Goal: Task Accomplishment & Management: Use online tool/utility

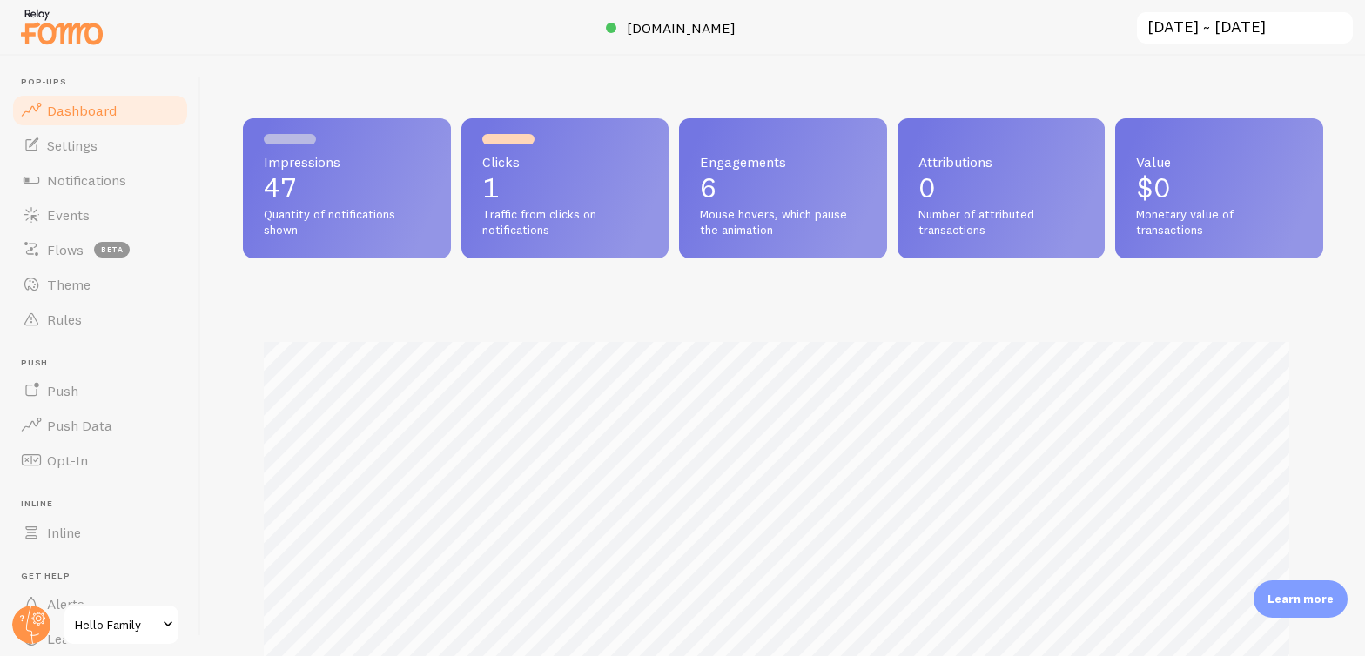
scroll to position [457, 1067]
click at [1287, 591] on p "Learn more" at bounding box center [1300, 599] width 66 height 17
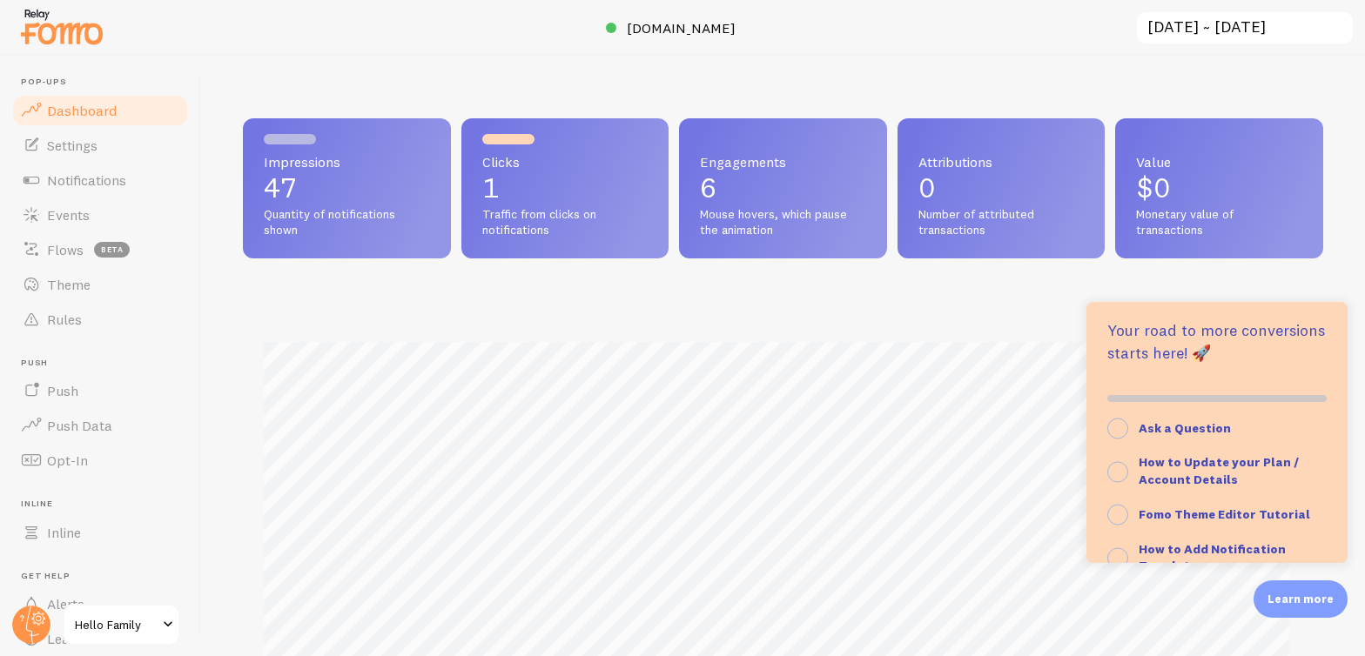
click at [491, 286] on div "Impressions 47 Quantity of notifications shown Clicks 1 Traffic from clicks on …" at bounding box center [783, 438] width 1080 height 640
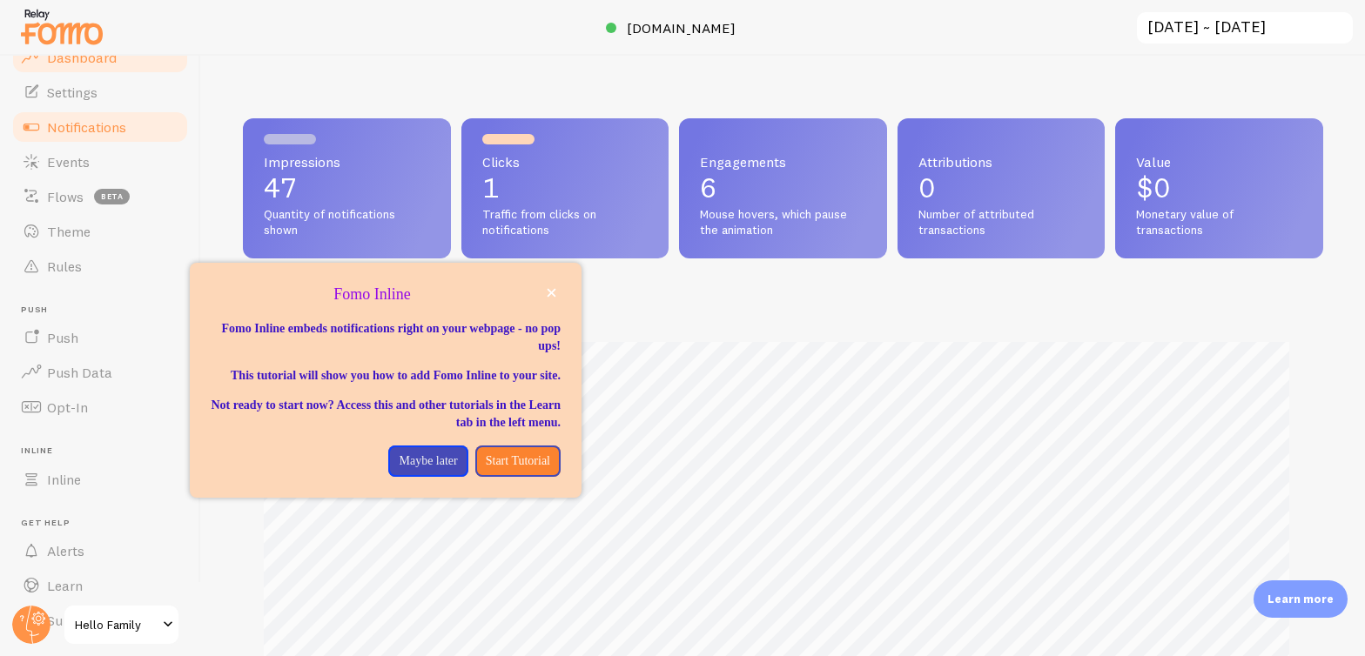
scroll to position [0, 0]
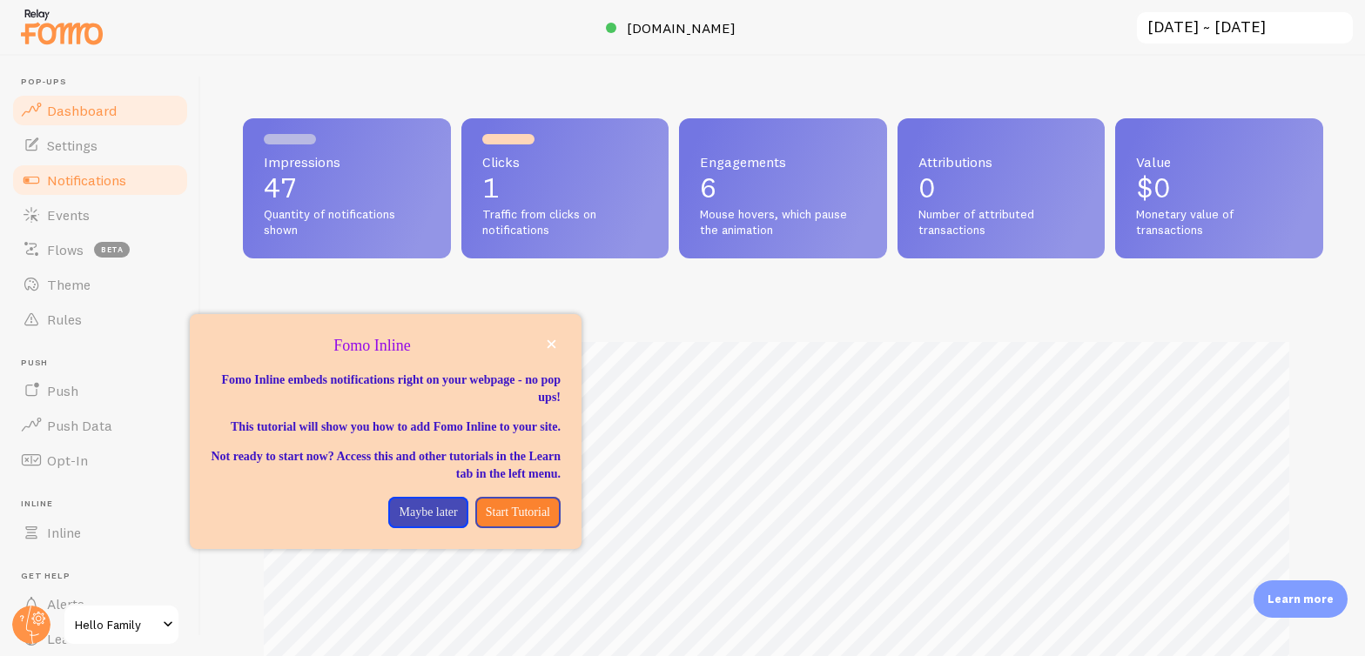
click at [80, 172] on span "Notifications" at bounding box center [86, 179] width 79 height 17
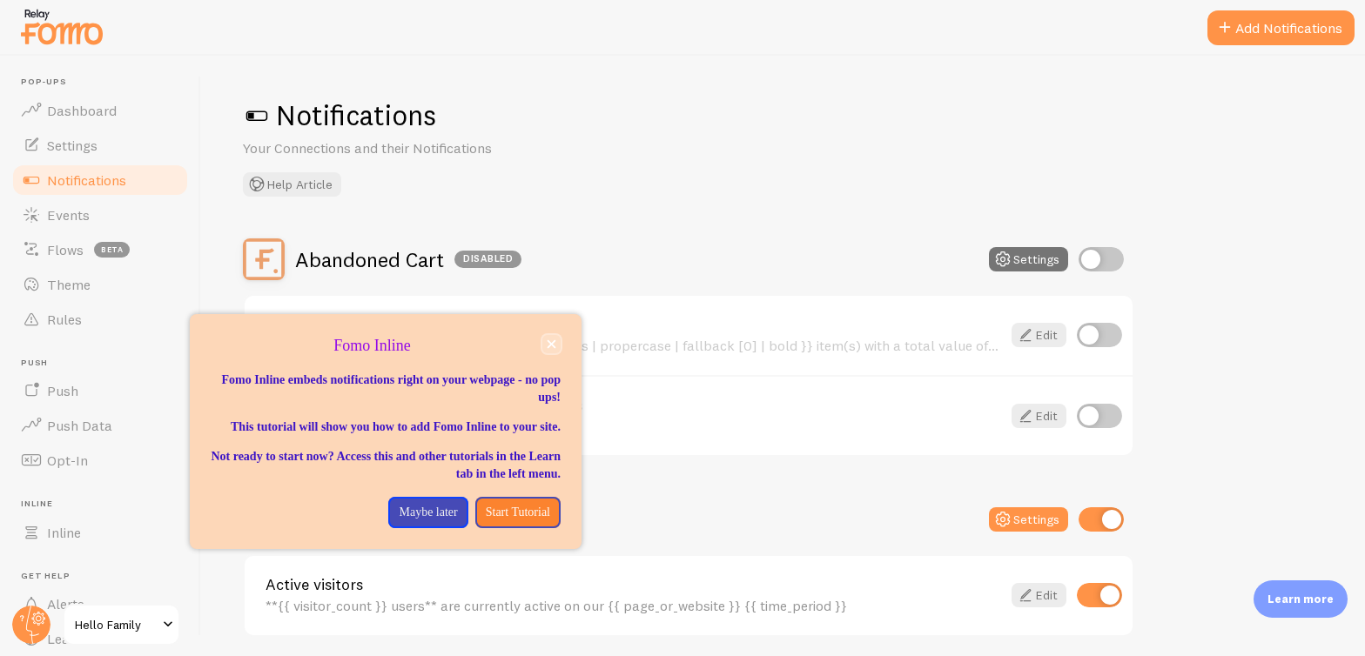
click at [554, 348] on icon "close," at bounding box center [551, 344] width 9 height 9
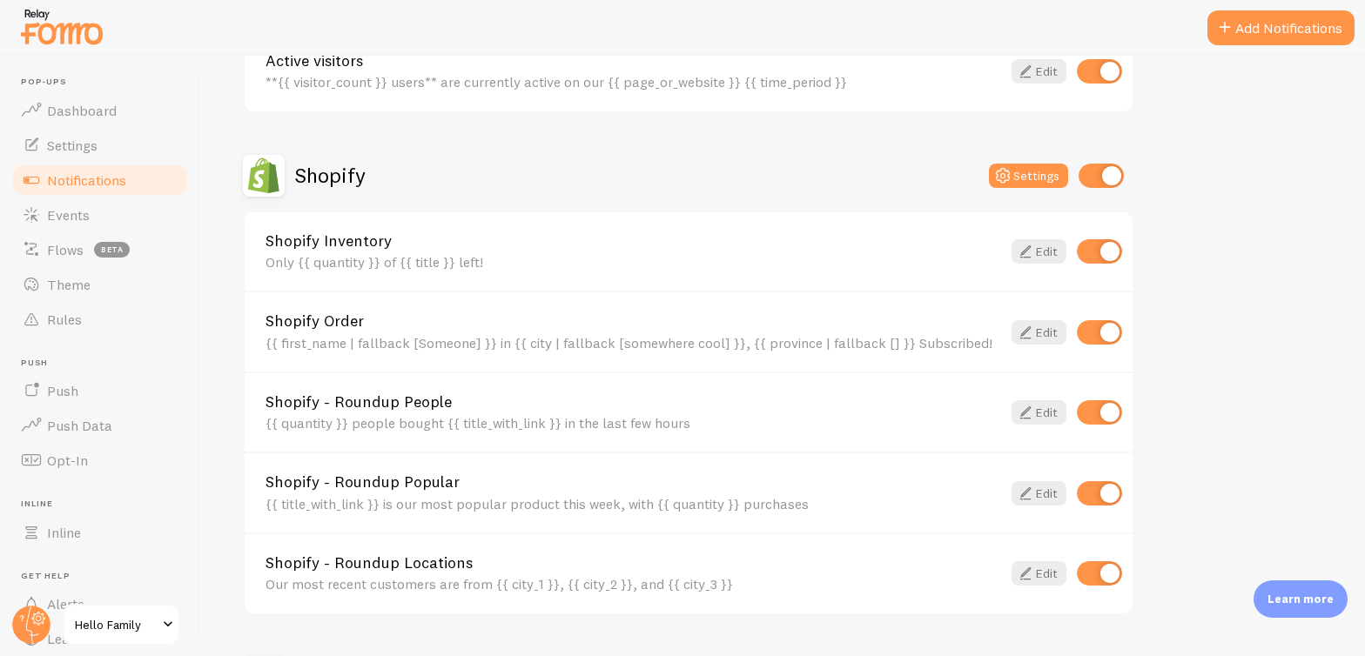
scroll to position [534, 0]
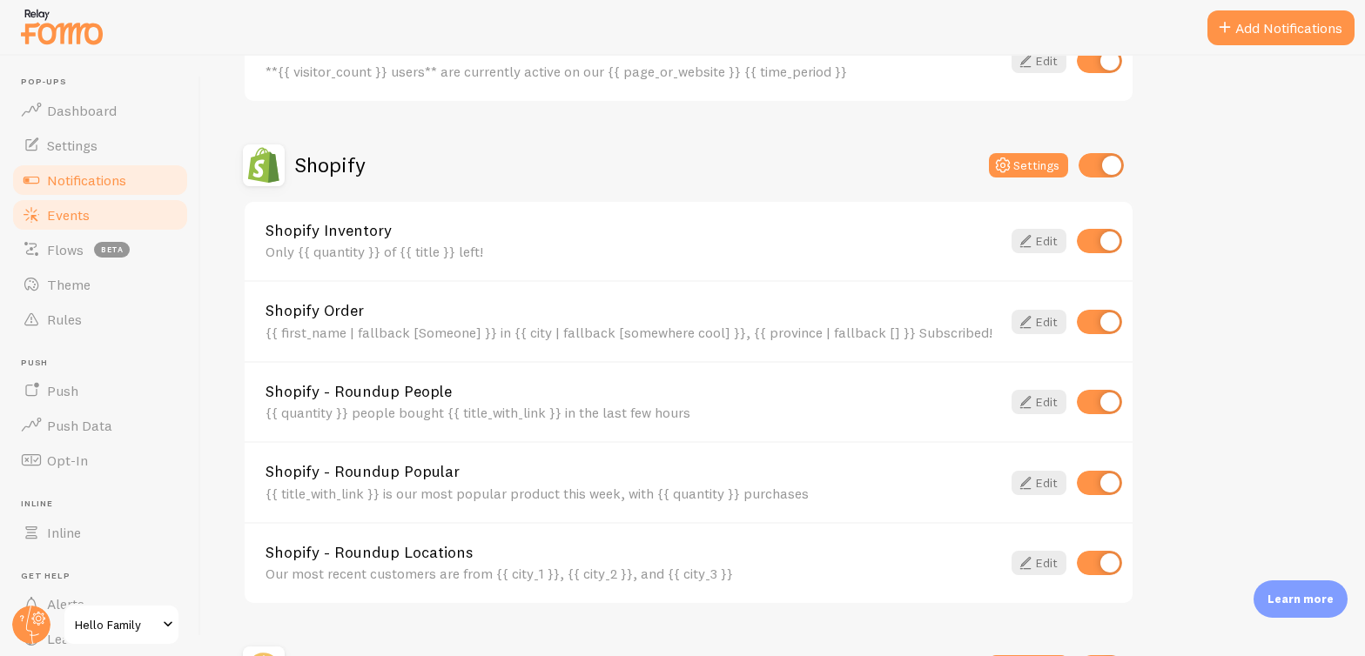
click at [60, 207] on span "Events" at bounding box center [68, 214] width 43 height 17
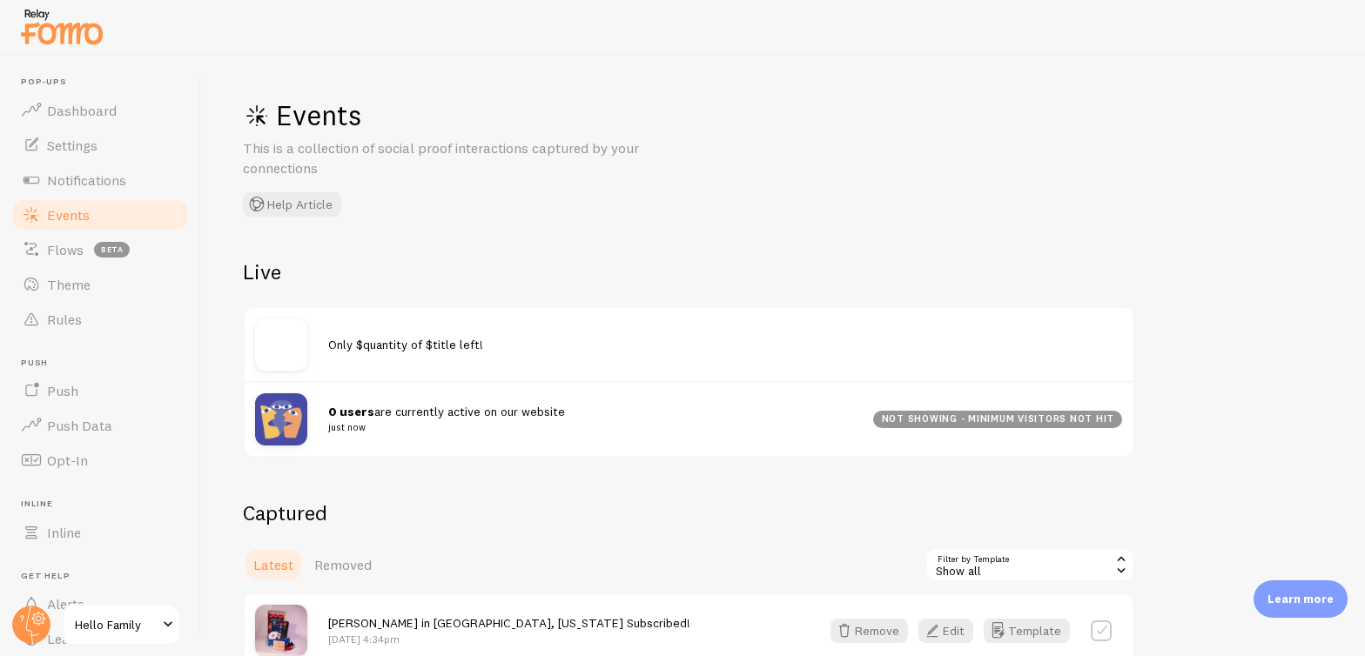
scroll to position [171, 0]
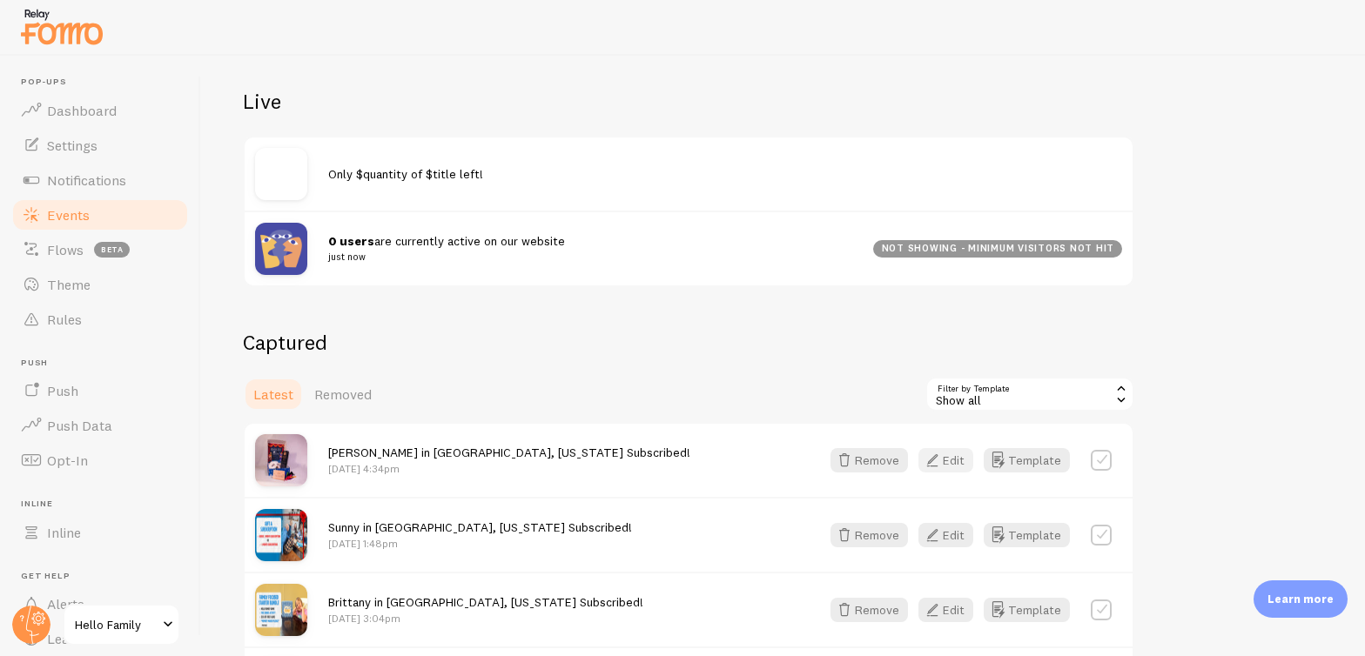
click at [946, 463] on button "Edit" at bounding box center [945, 460] width 55 height 24
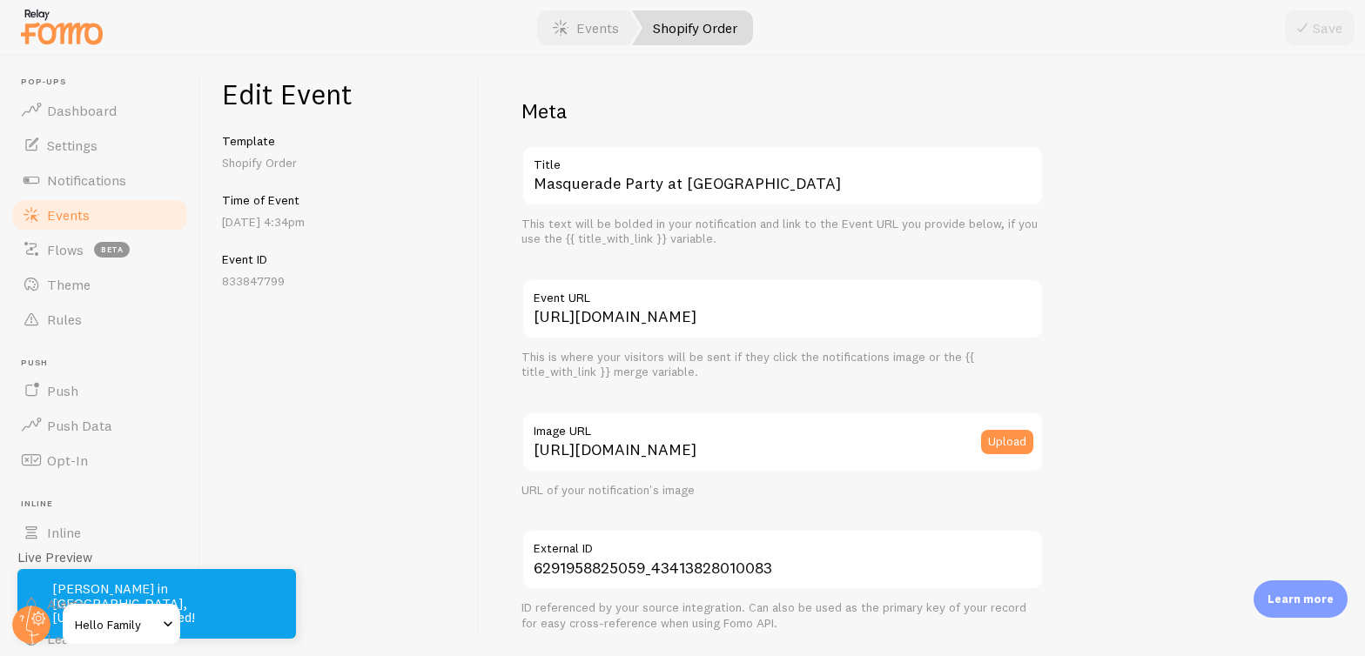
click at [77, 212] on span "Events" at bounding box center [68, 214] width 43 height 17
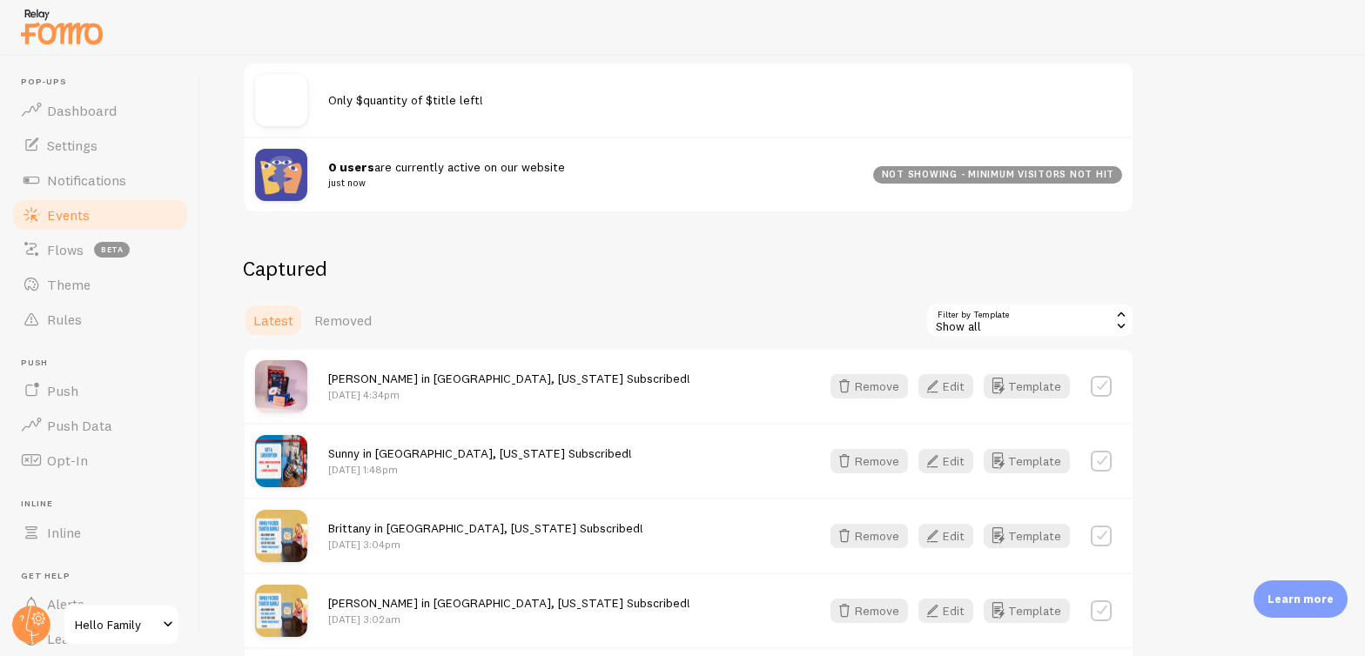
scroll to position [518, 0]
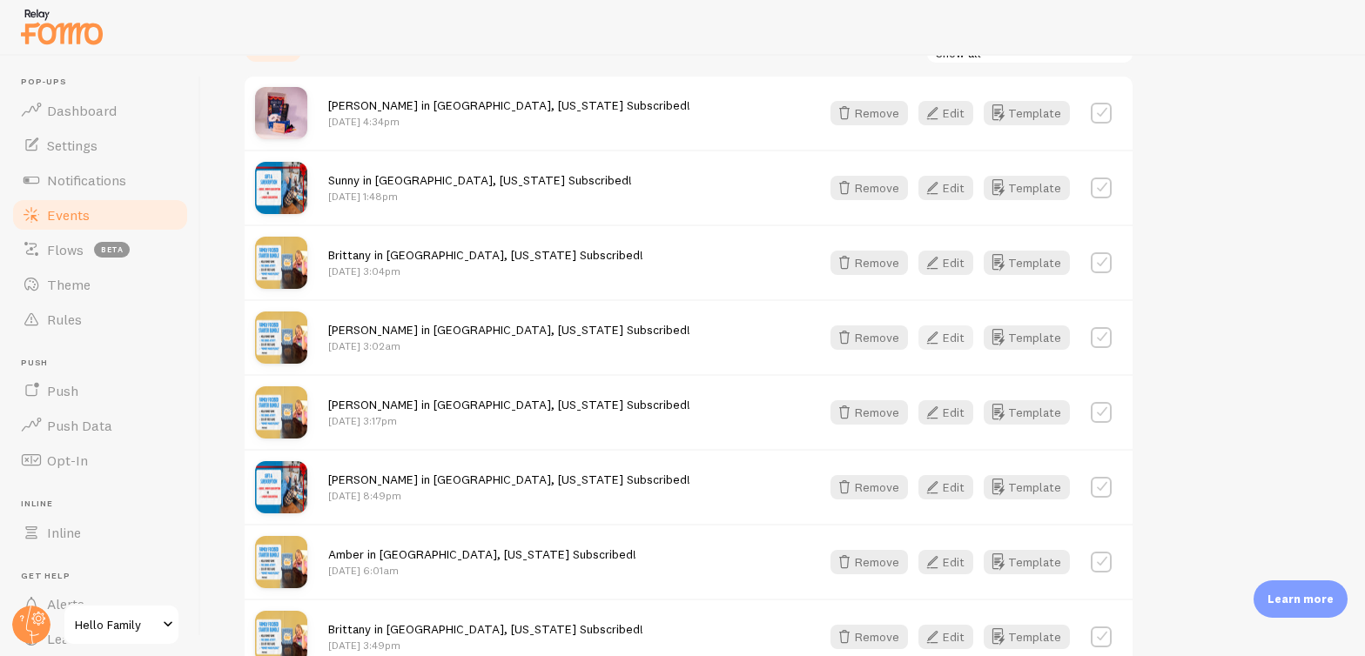
click at [967, 330] on button "Edit" at bounding box center [945, 337] width 55 height 24
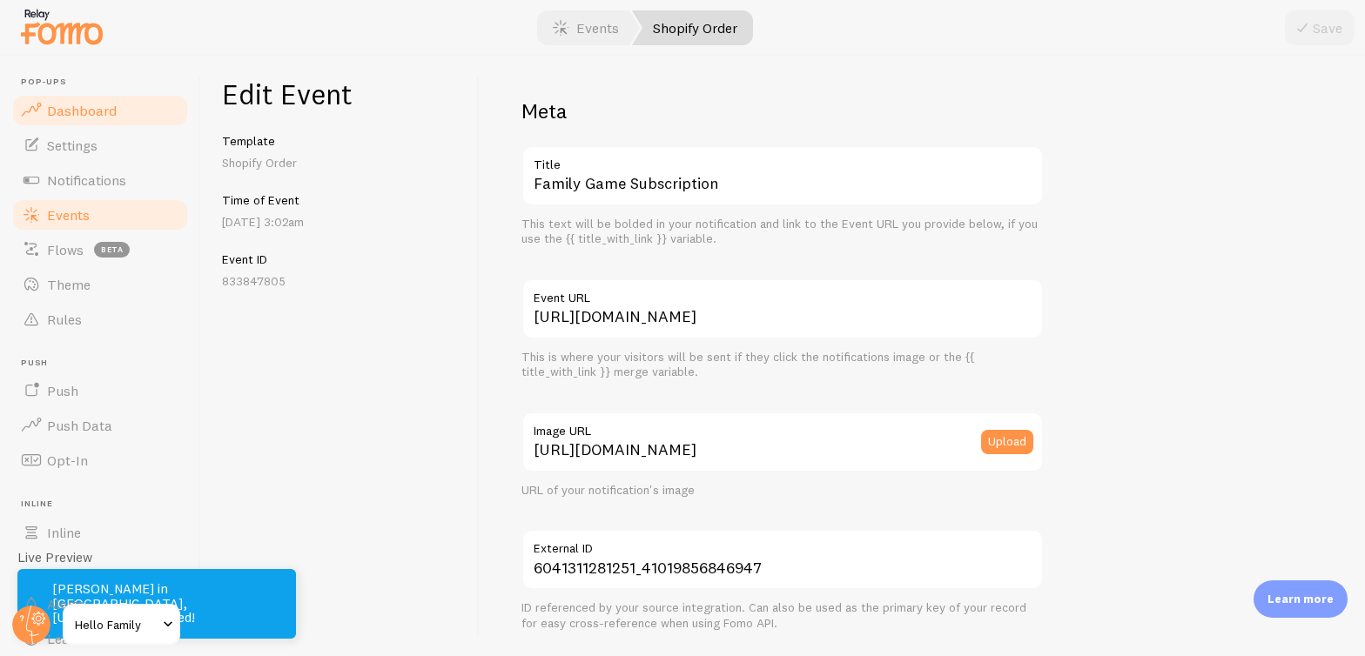
click at [70, 109] on span "Dashboard" at bounding box center [82, 110] width 70 height 17
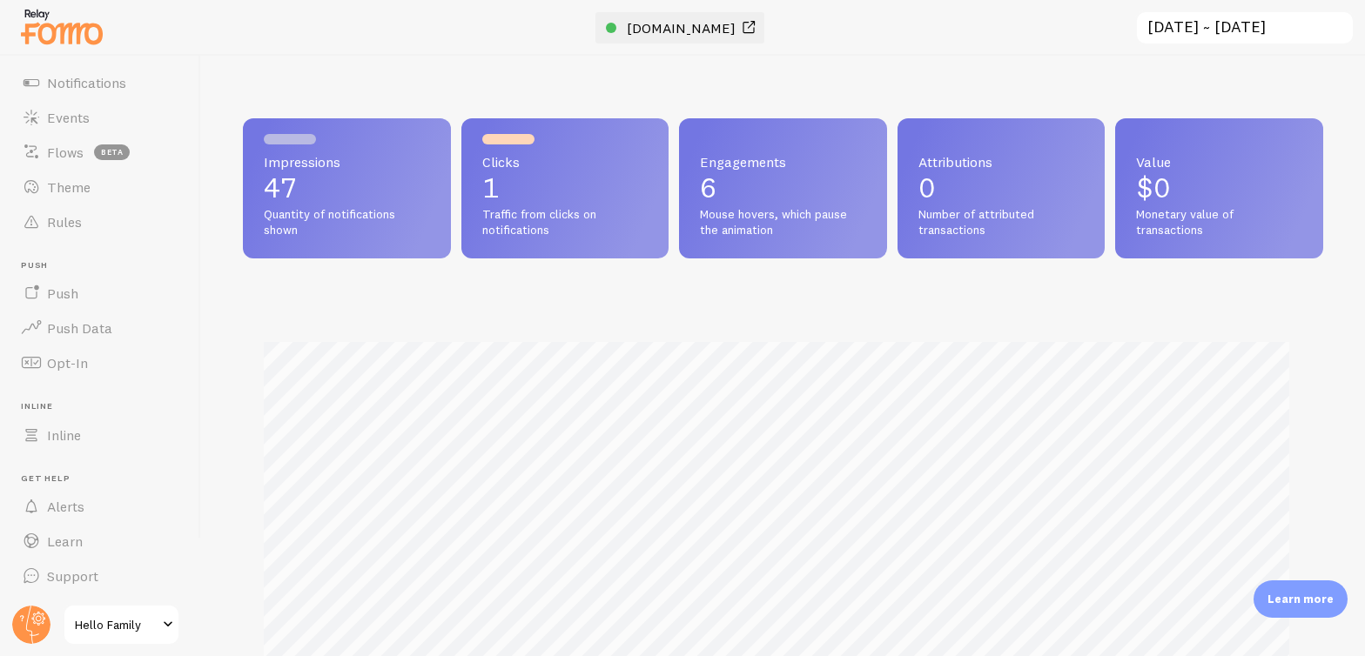
click at [670, 31] on span "[DOMAIN_NAME]" at bounding box center [681, 27] width 109 height 17
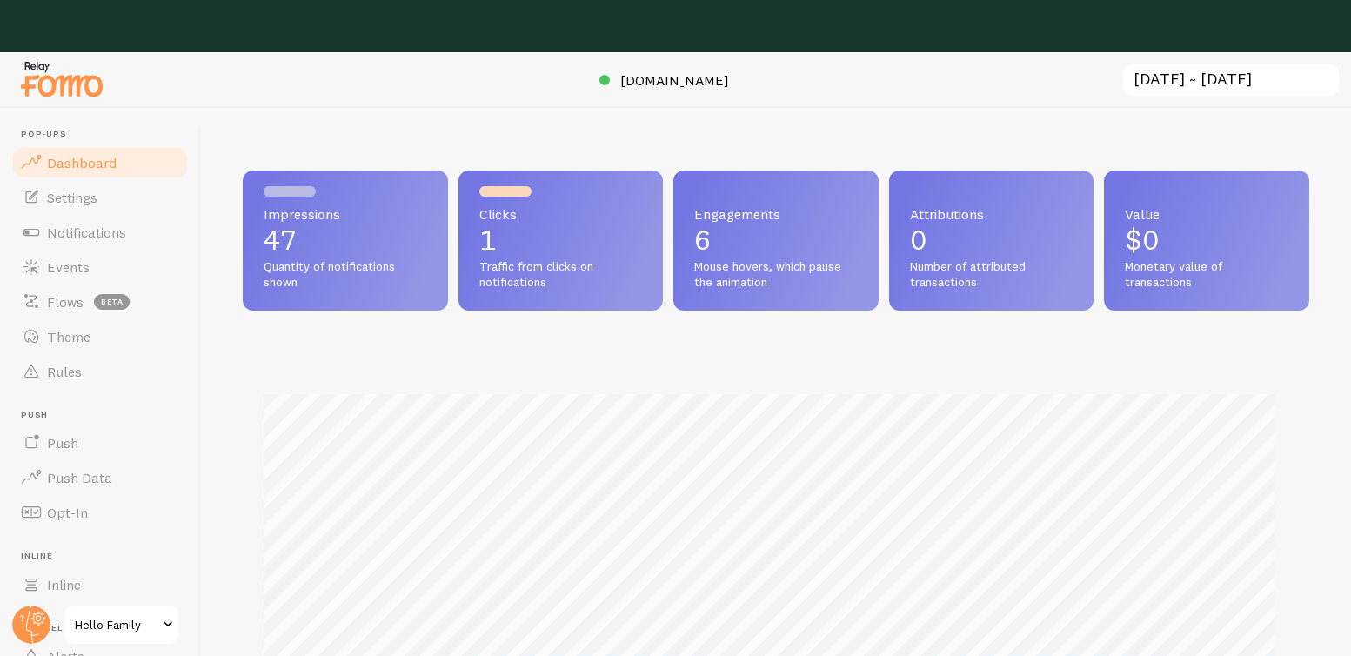
scroll to position [457, 1054]
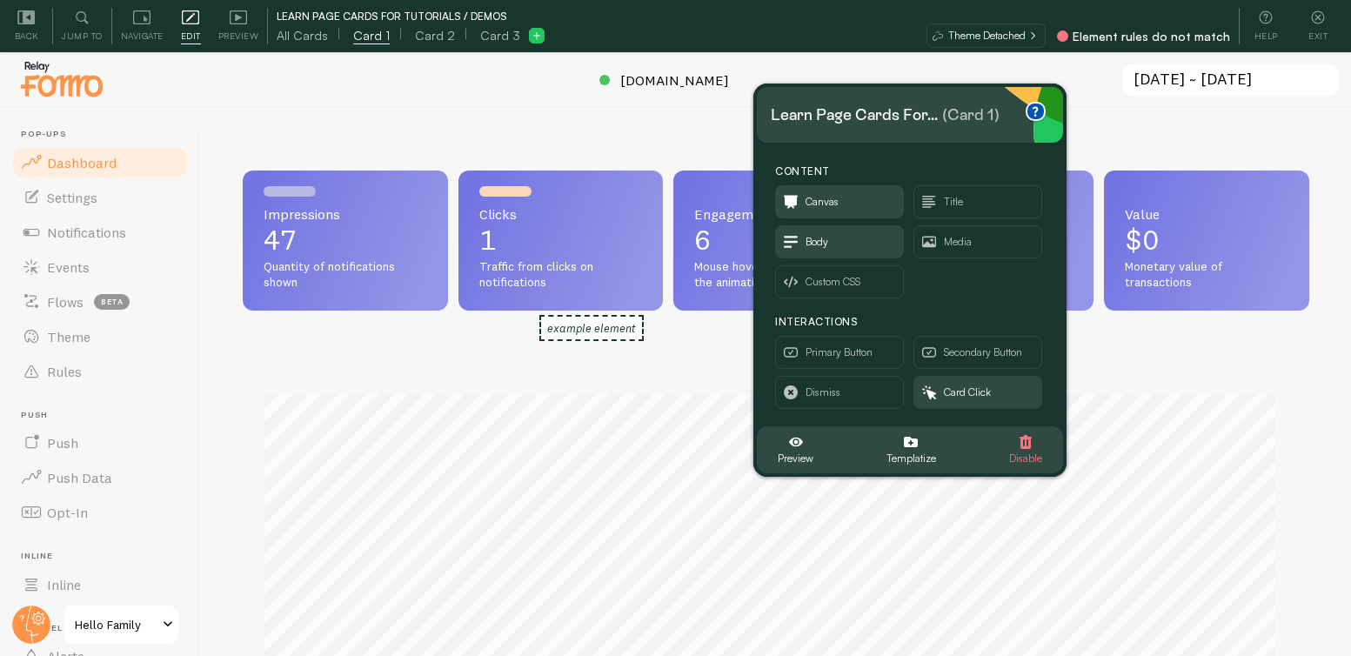
drag, startPoint x: 196, startPoint y: 104, endPoint x: 906, endPoint y: 123, distance: 710.3
click at [906, 123] on div "Learn Page Cards for..." at bounding box center [854, 115] width 167 height 28
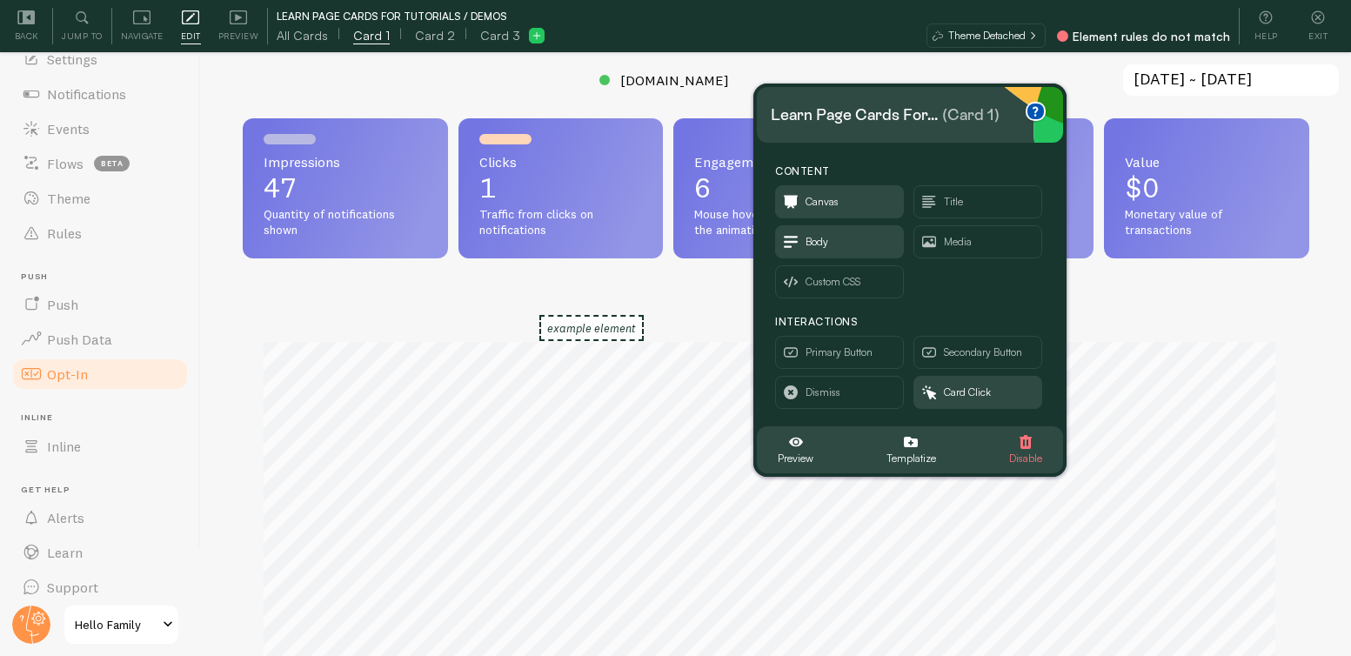
scroll to position [97, 0]
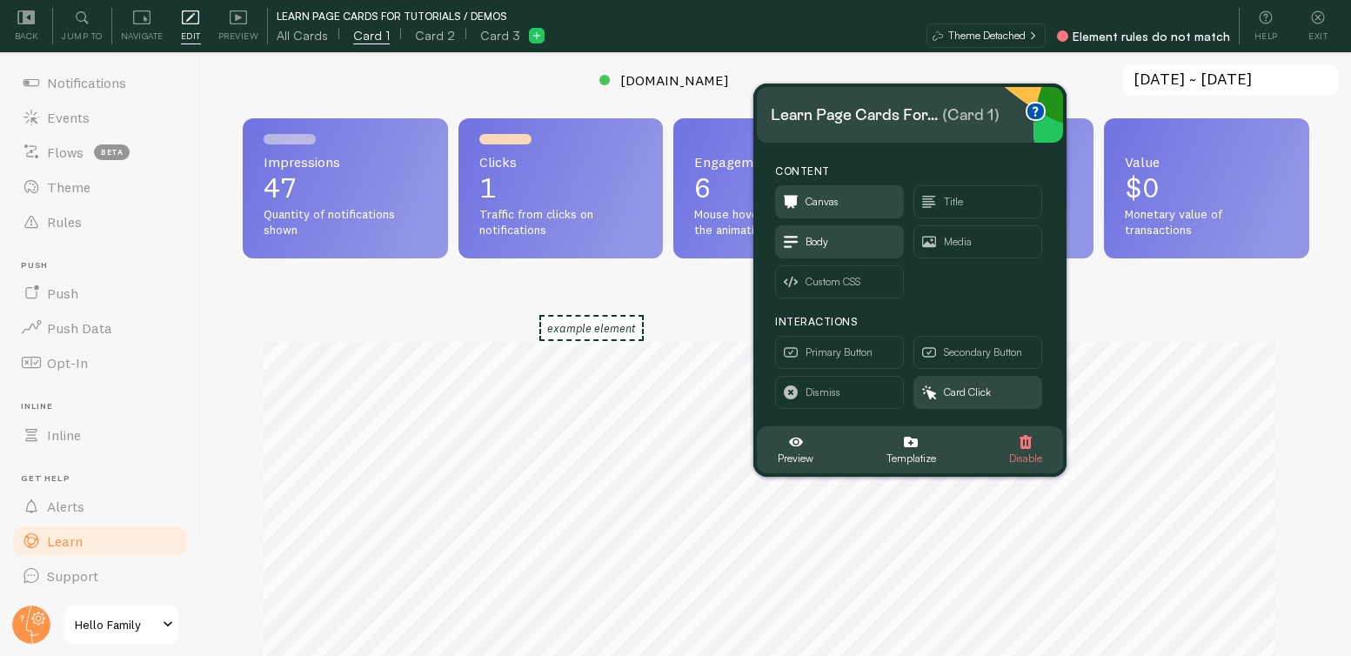
click at [84, 539] on link "Learn" at bounding box center [99, 541] width 179 height 35
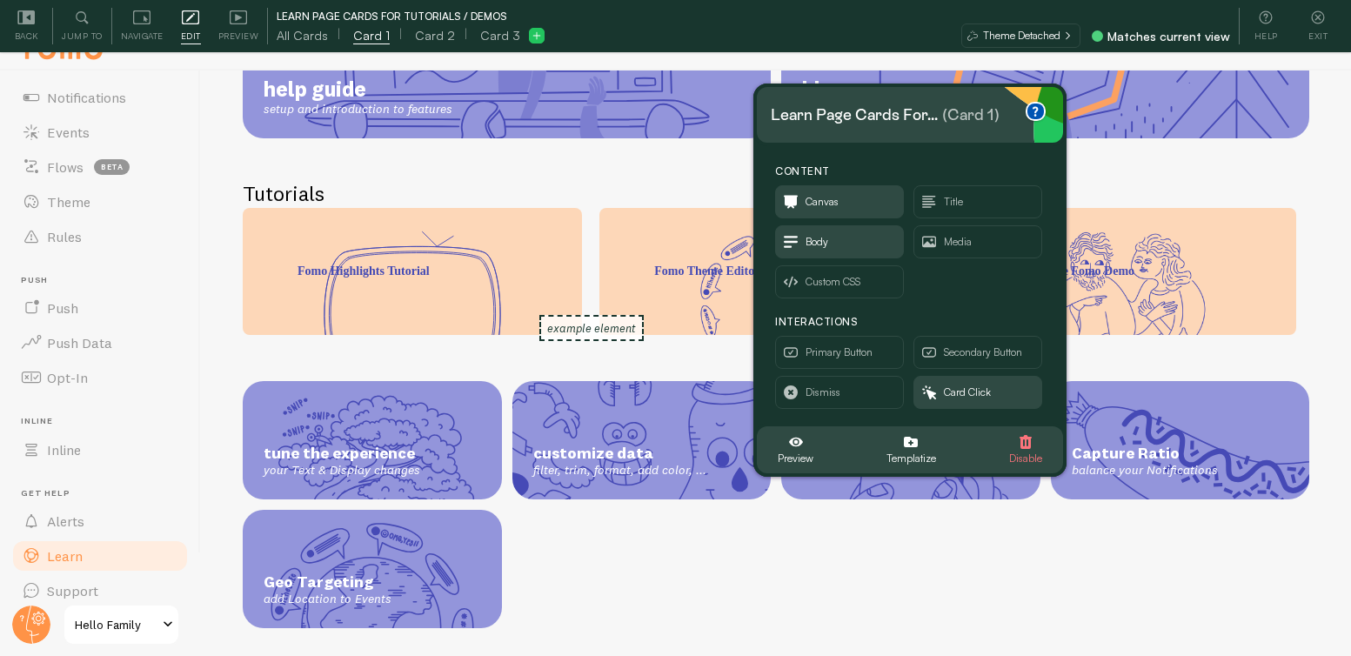
scroll to position [52, 0]
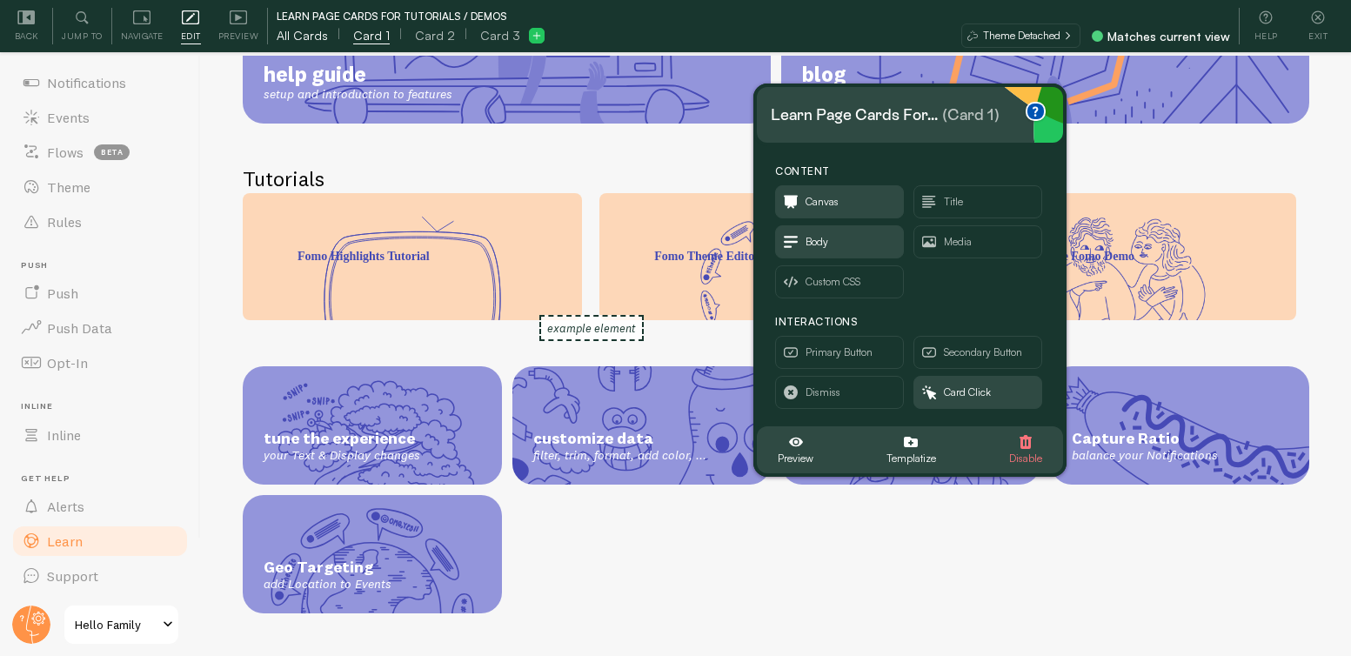
click at [313, 40] on span "All Cards" at bounding box center [302, 35] width 51 height 17
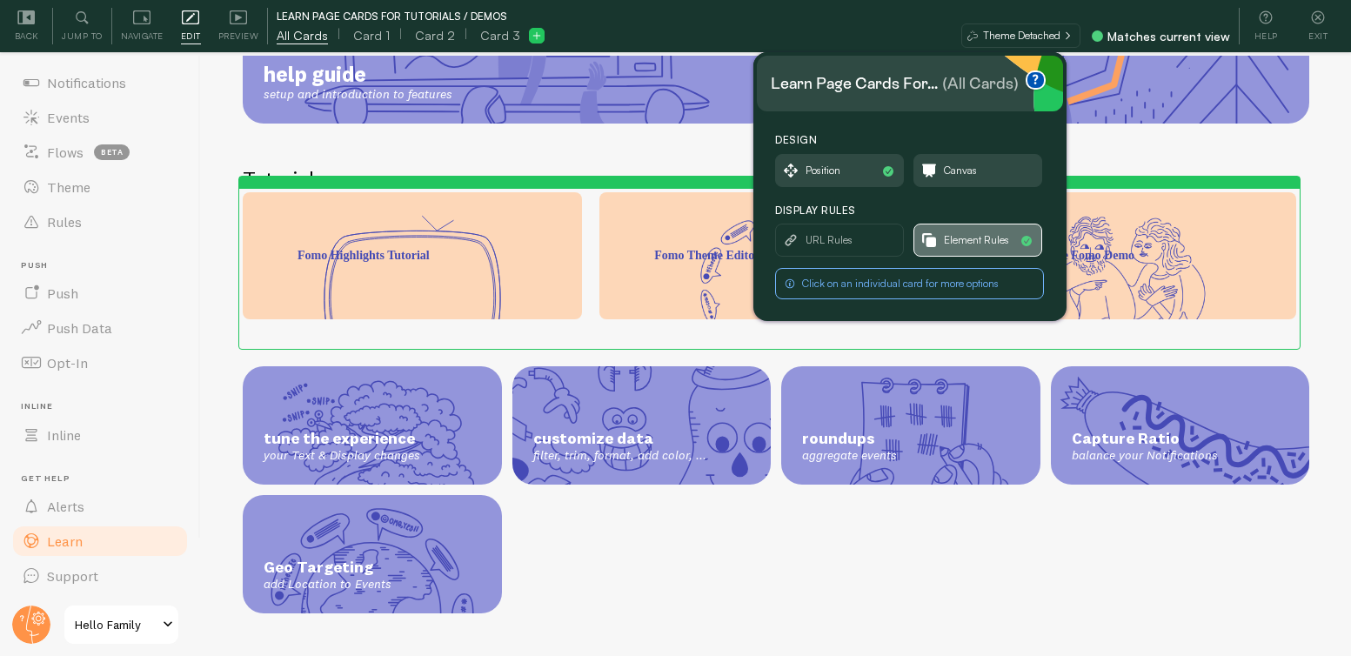
click at [963, 247] on span "Element Rules" at bounding box center [976, 240] width 65 height 19
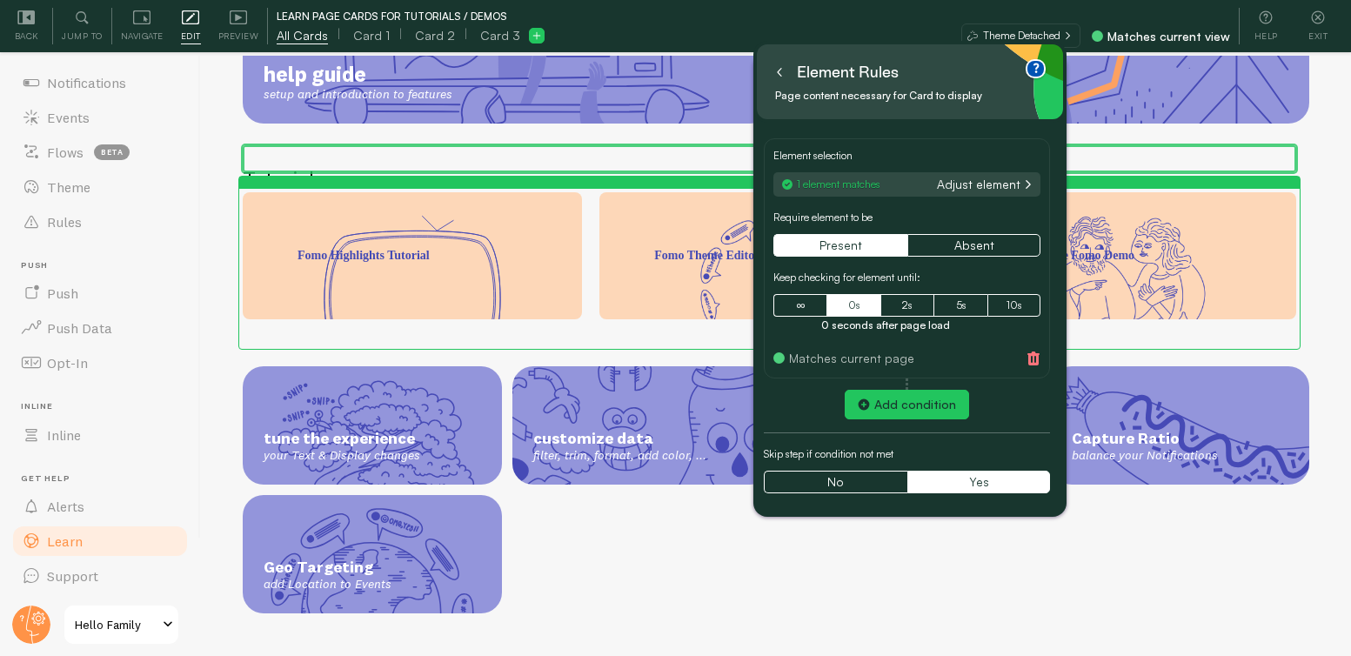
click at [787, 72] on button at bounding box center [779, 72] width 17 height 28
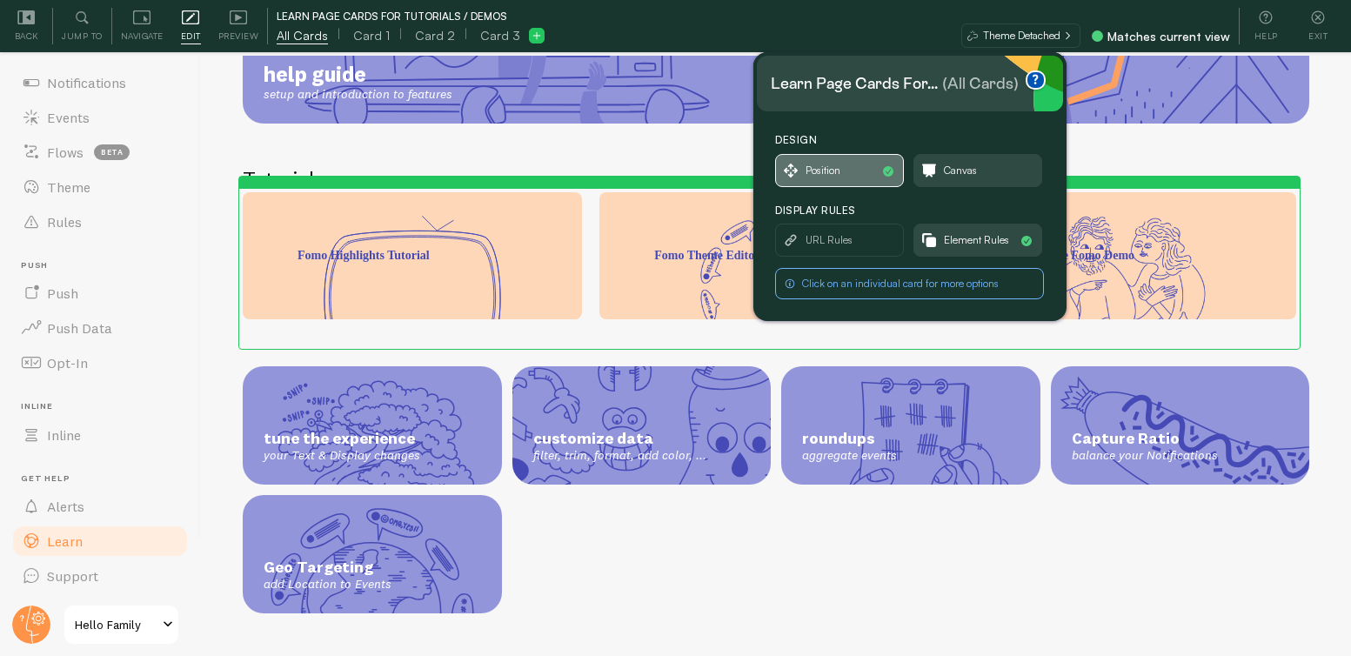
click at [813, 173] on span "Position" at bounding box center [823, 170] width 35 height 19
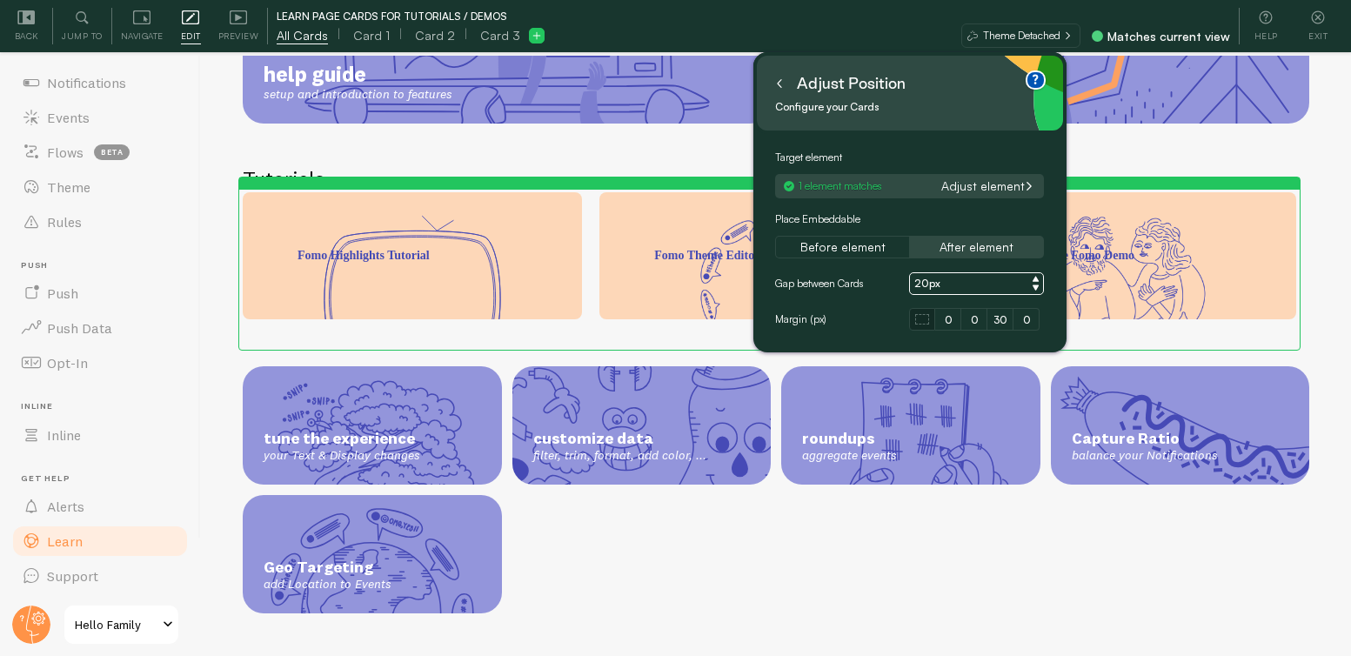
click at [783, 83] on icon at bounding box center [779, 83] width 9 height 9
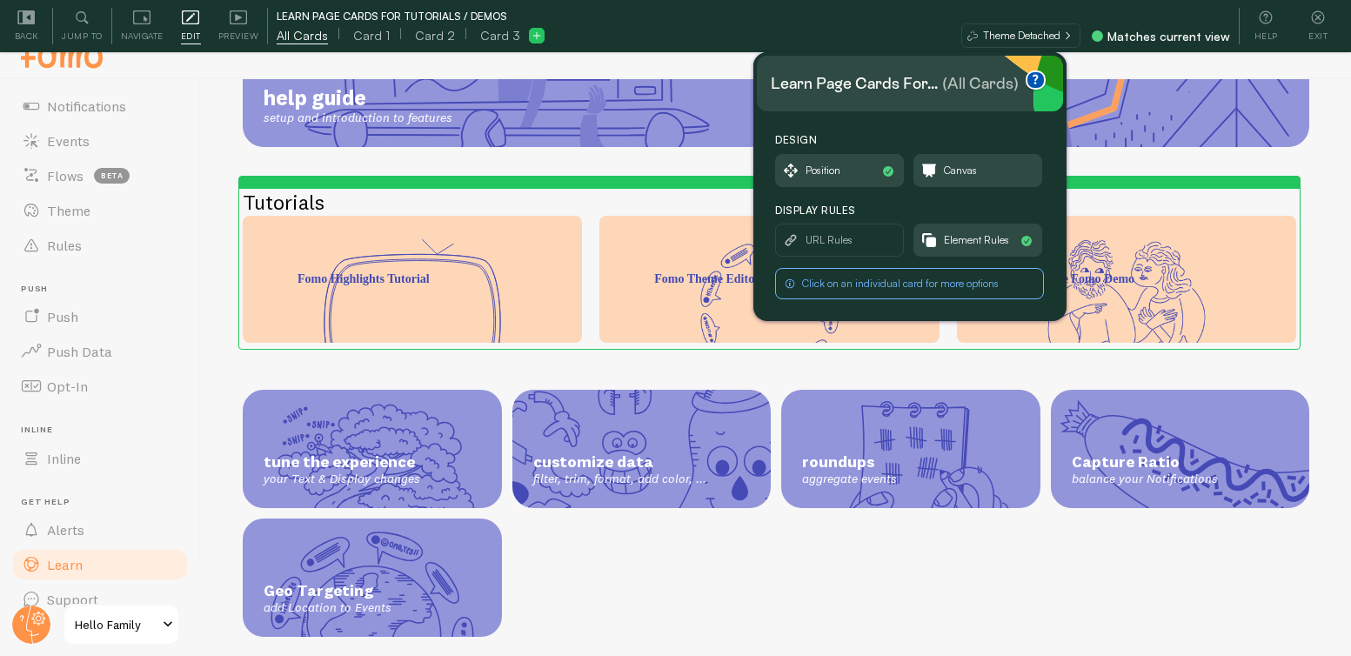
scroll to position [0, 0]
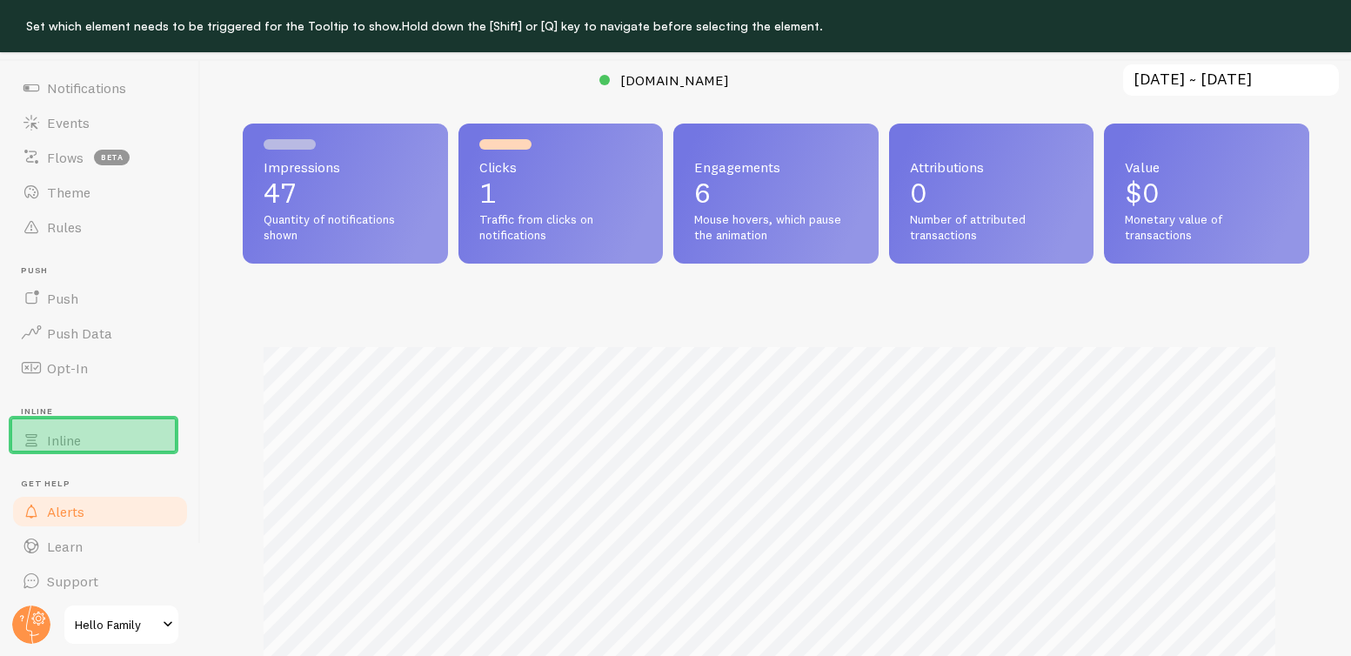
scroll to position [52, 0]
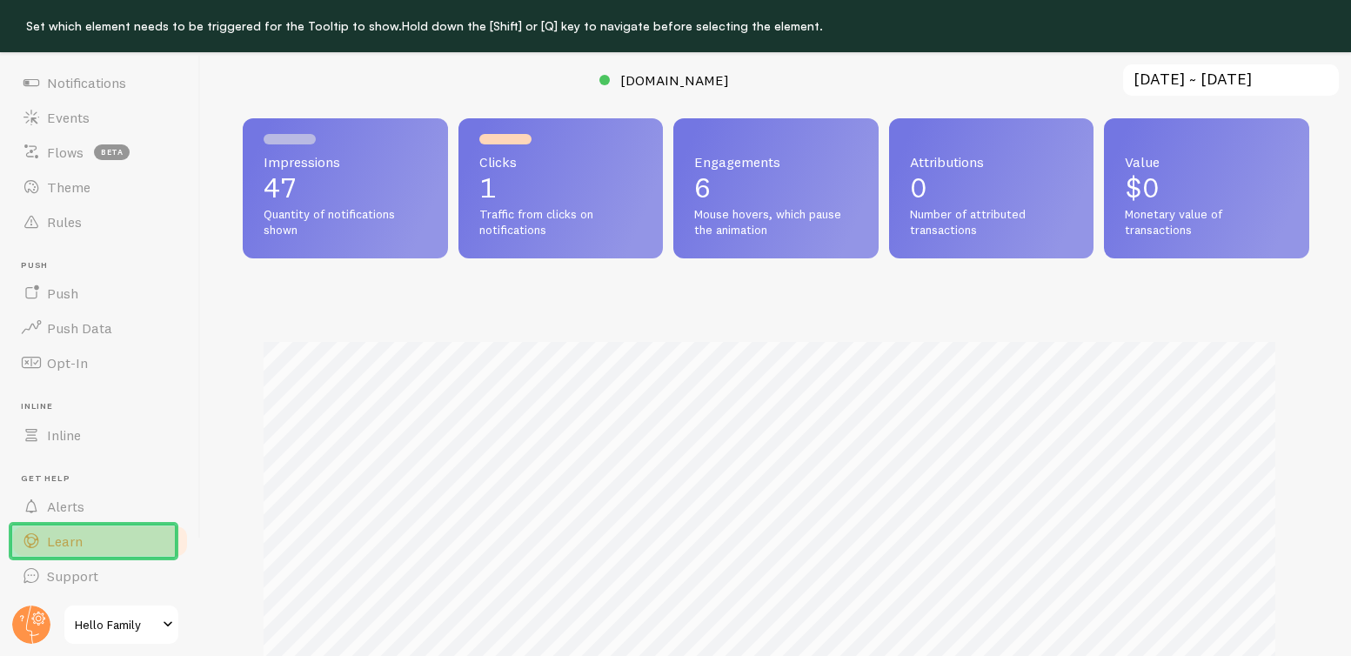
click at [139, 537] on link "Learn" at bounding box center [99, 541] width 179 height 35
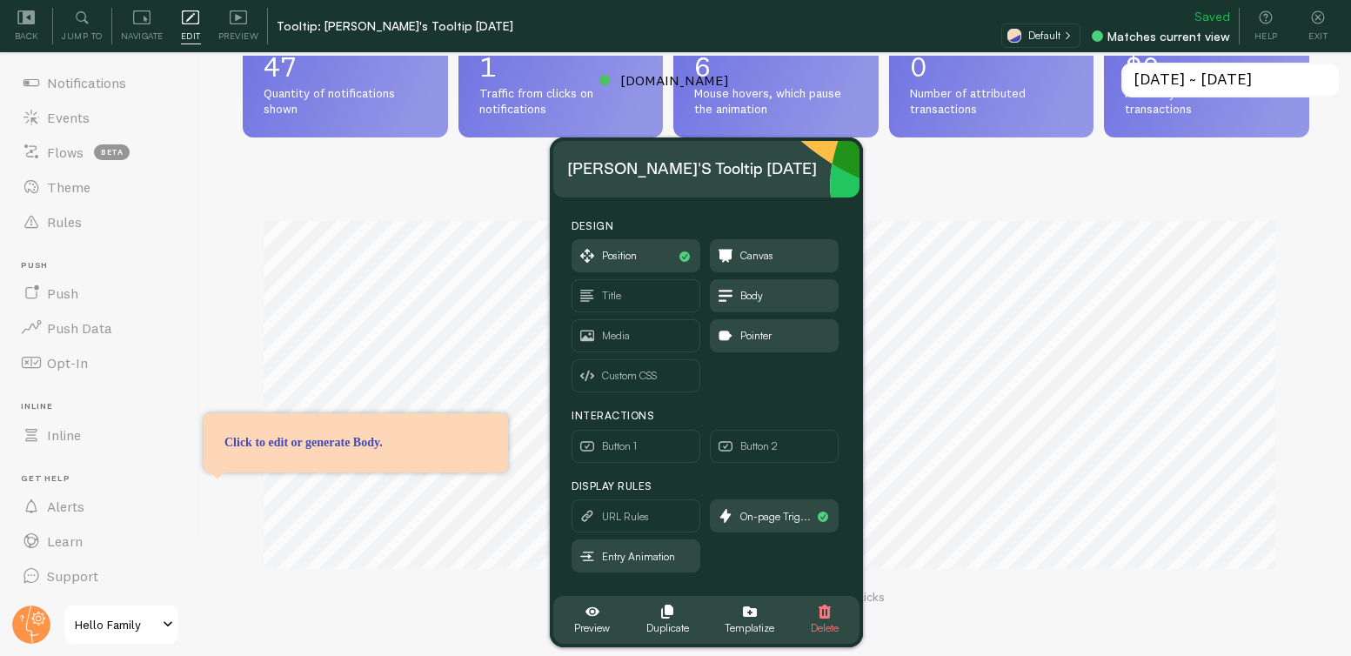
scroll to position [125, 0]
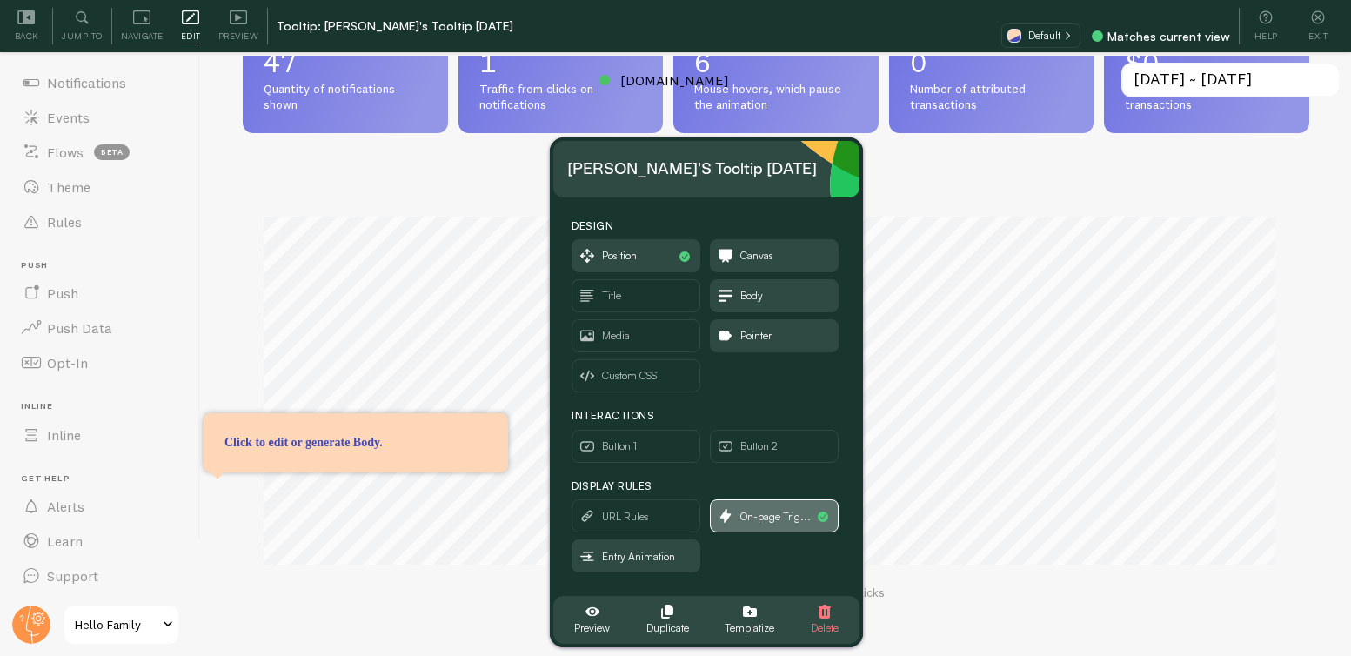
click at [787, 520] on span "On-page Trig..." at bounding box center [776, 516] width 70 height 19
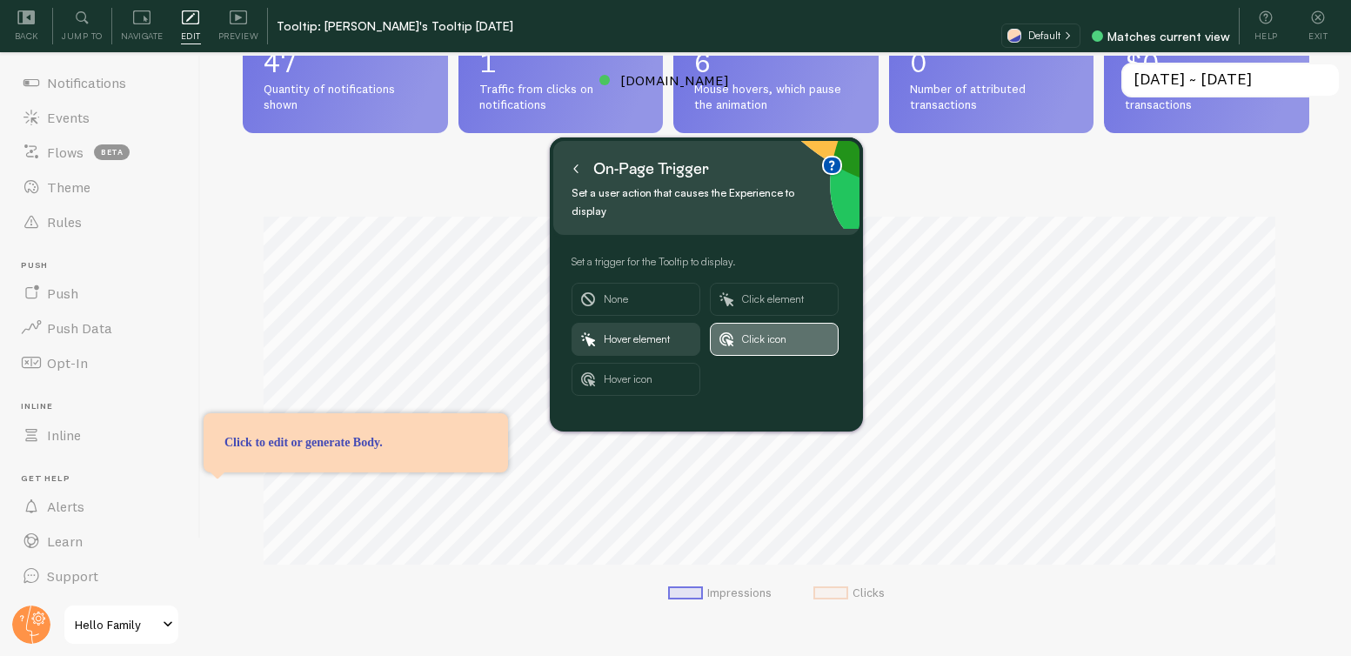
click at [782, 324] on span "Click icon" at bounding box center [785, 339] width 87 height 31
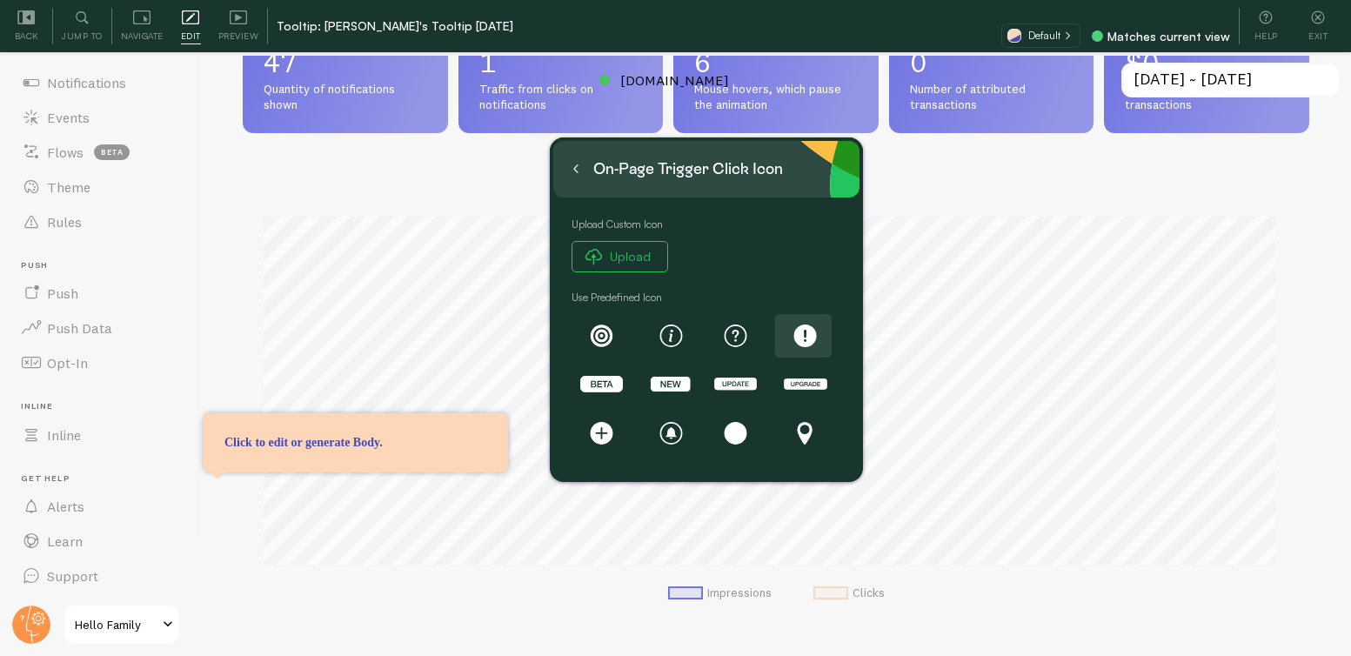
click at [801, 336] on rect at bounding box center [806, 336] width 23 height 23
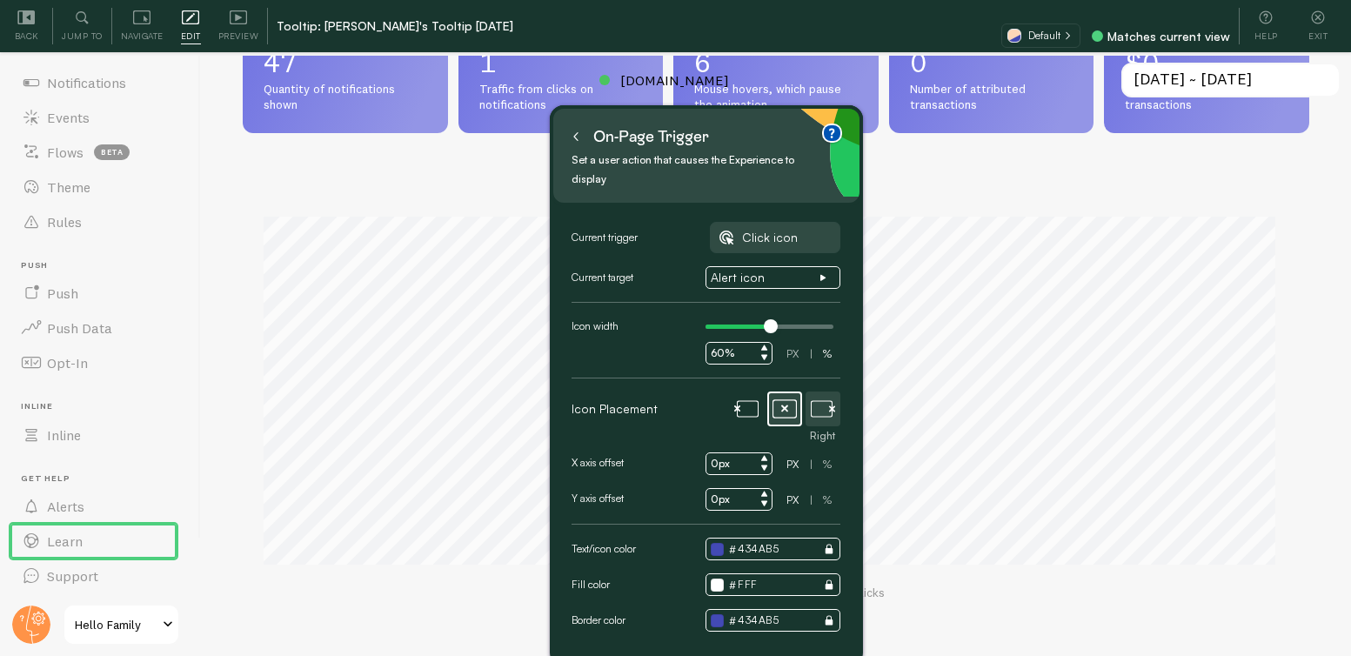
click at [826, 397] on icon at bounding box center [823, 409] width 24 height 24
click at [580, 137] on button at bounding box center [575, 137] width 17 height 28
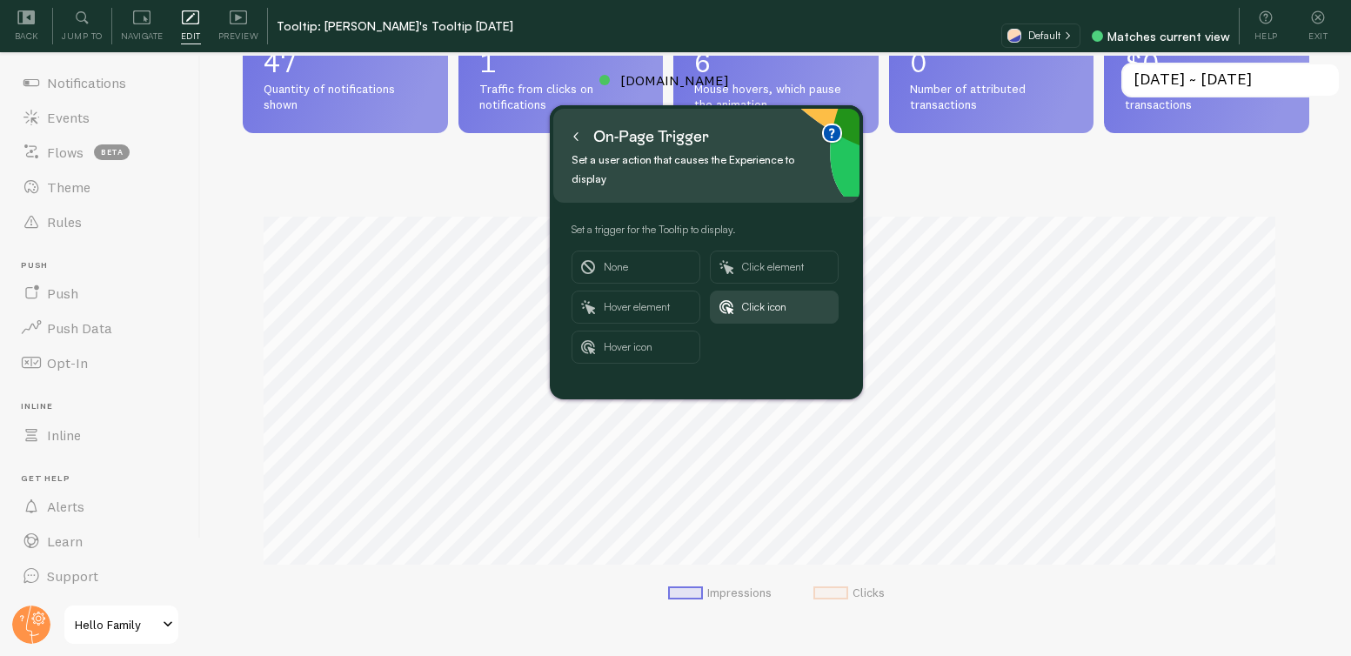
click at [578, 137] on icon at bounding box center [576, 136] width 9 height 9
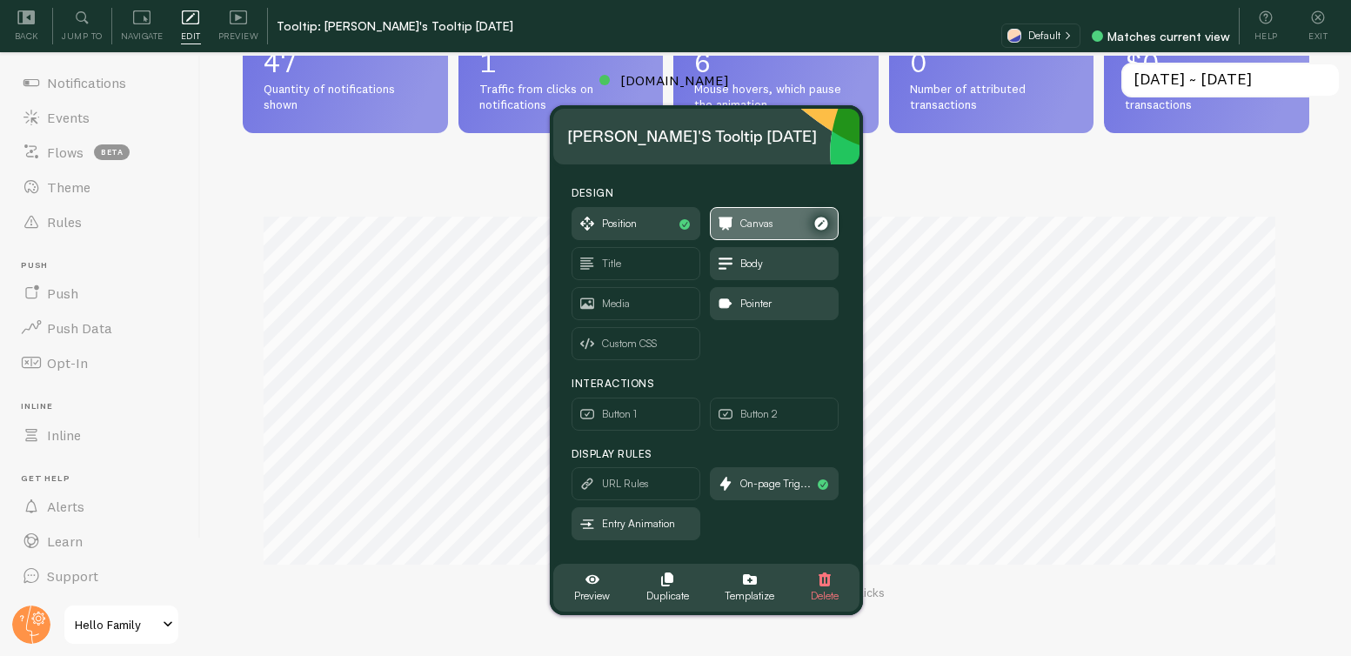
click at [748, 227] on span "Canvas" at bounding box center [757, 223] width 33 height 19
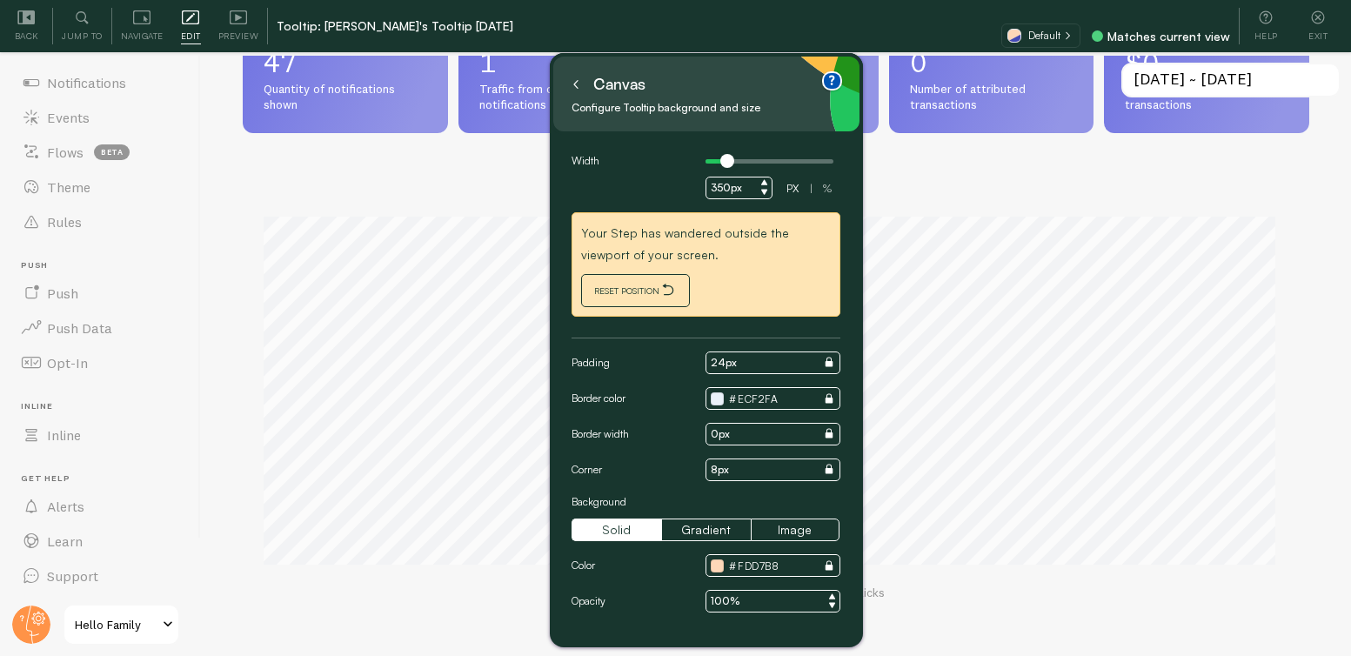
click at [665, 285] on icon "button" at bounding box center [668, 289] width 10 height 11
click at [704, 533] on button "Gradient" at bounding box center [706, 530] width 90 height 23
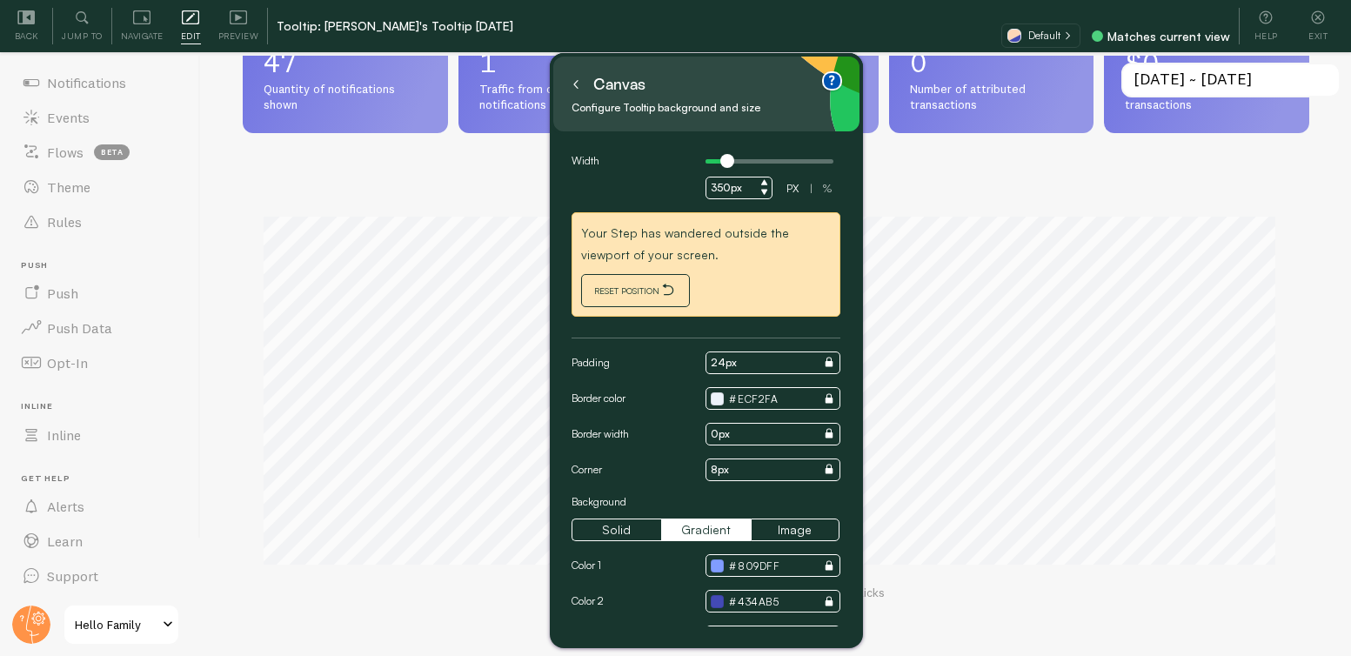
click at [576, 85] on icon at bounding box center [576, 84] width 9 height 9
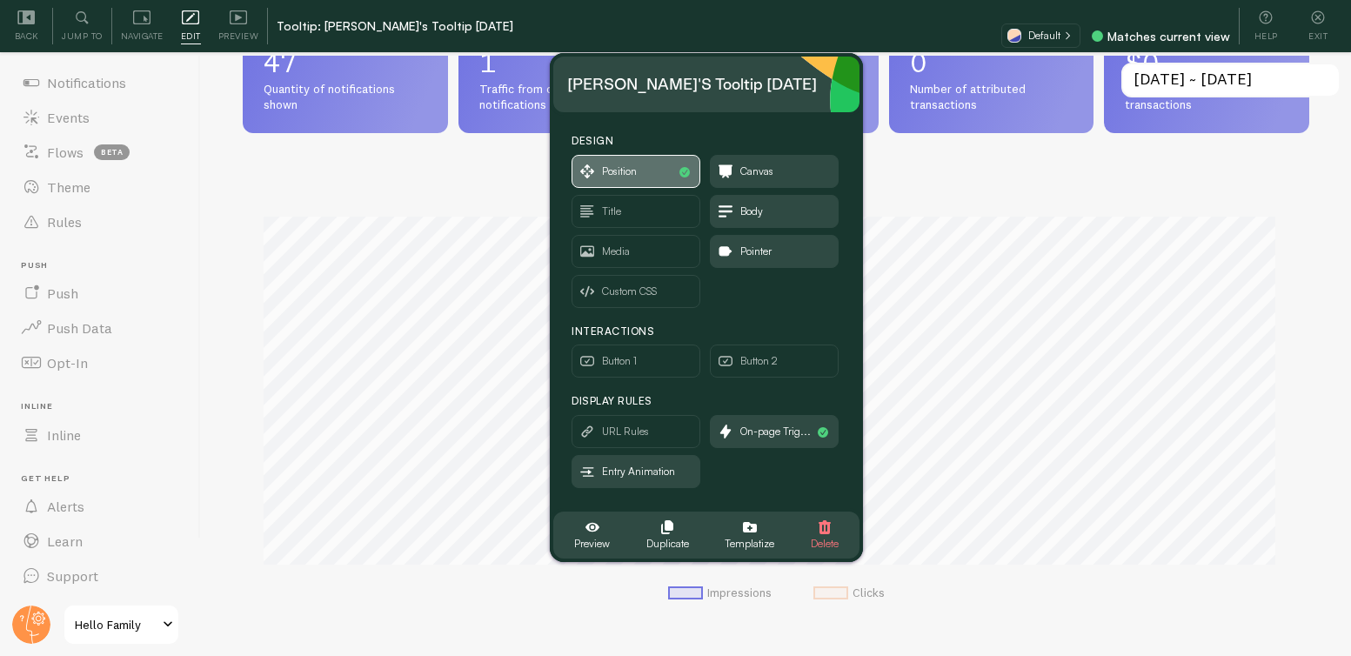
click at [637, 169] on span "Position" at bounding box center [619, 171] width 35 height 19
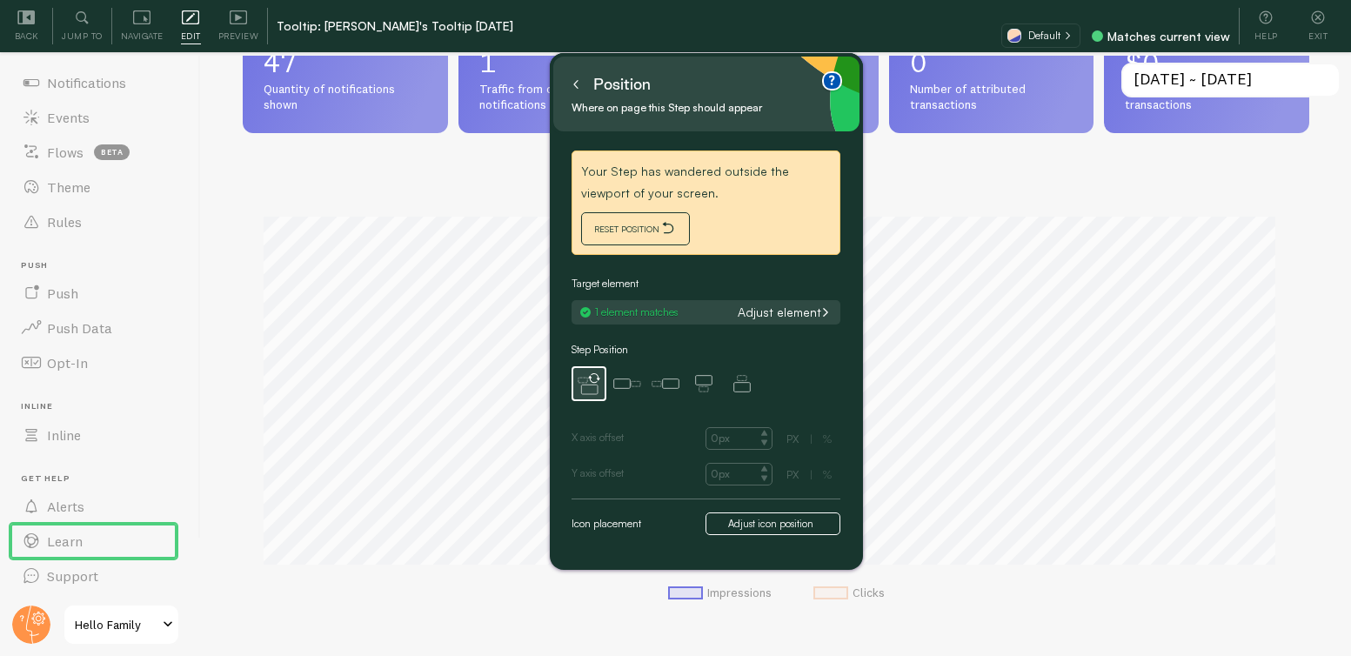
click at [683, 385] on ul "Auto Left of icon Right of icon Above icon Below icon" at bounding box center [666, 383] width 188 height 35
click at [756, 307] on button "Adjust element" at bounding box center [784, 313] width 104 height 16
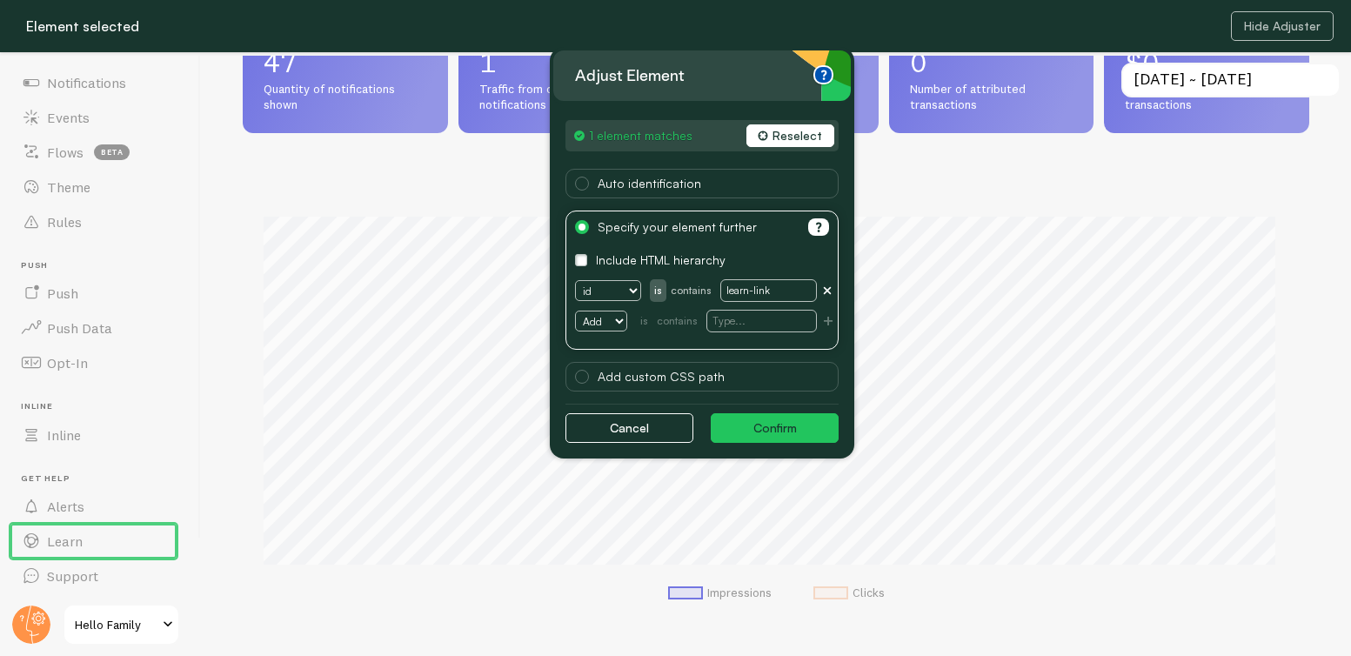
click at [775, 433] on button "Confirm" at bounding box center [775, 428] width 128 height 30
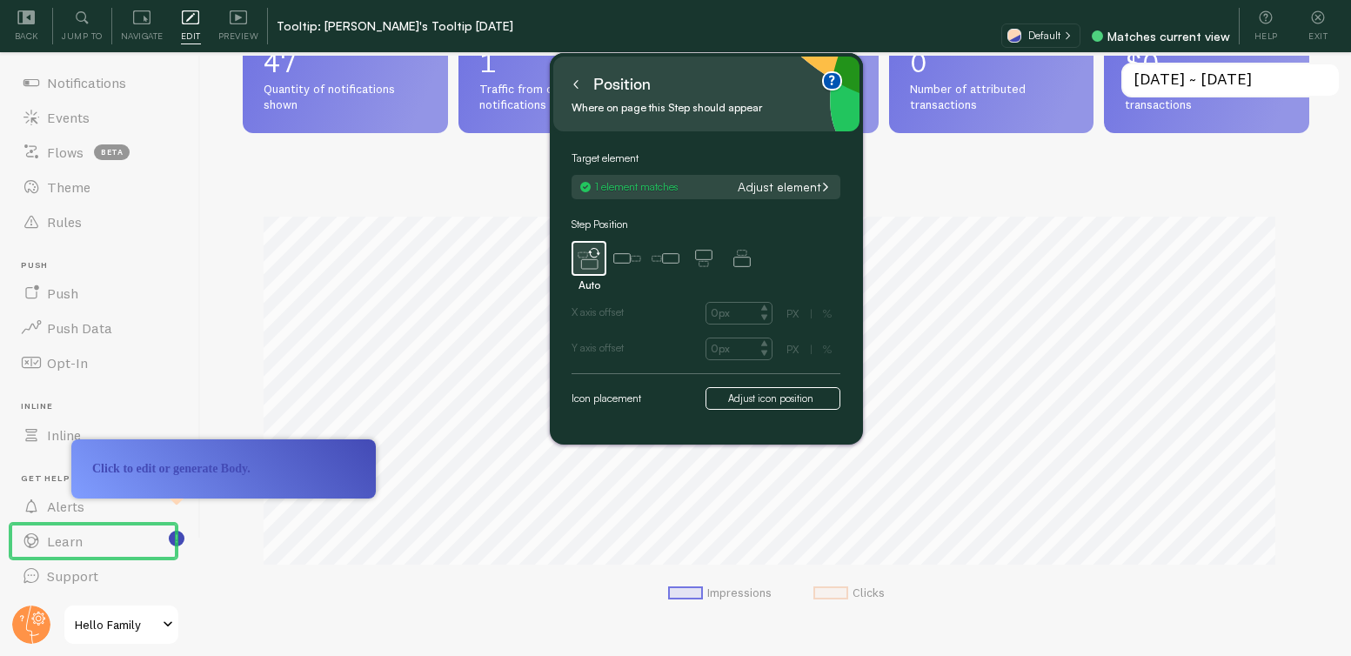
click at [576, 84] on icon at bounding box center [576, 84] width 9 height 9
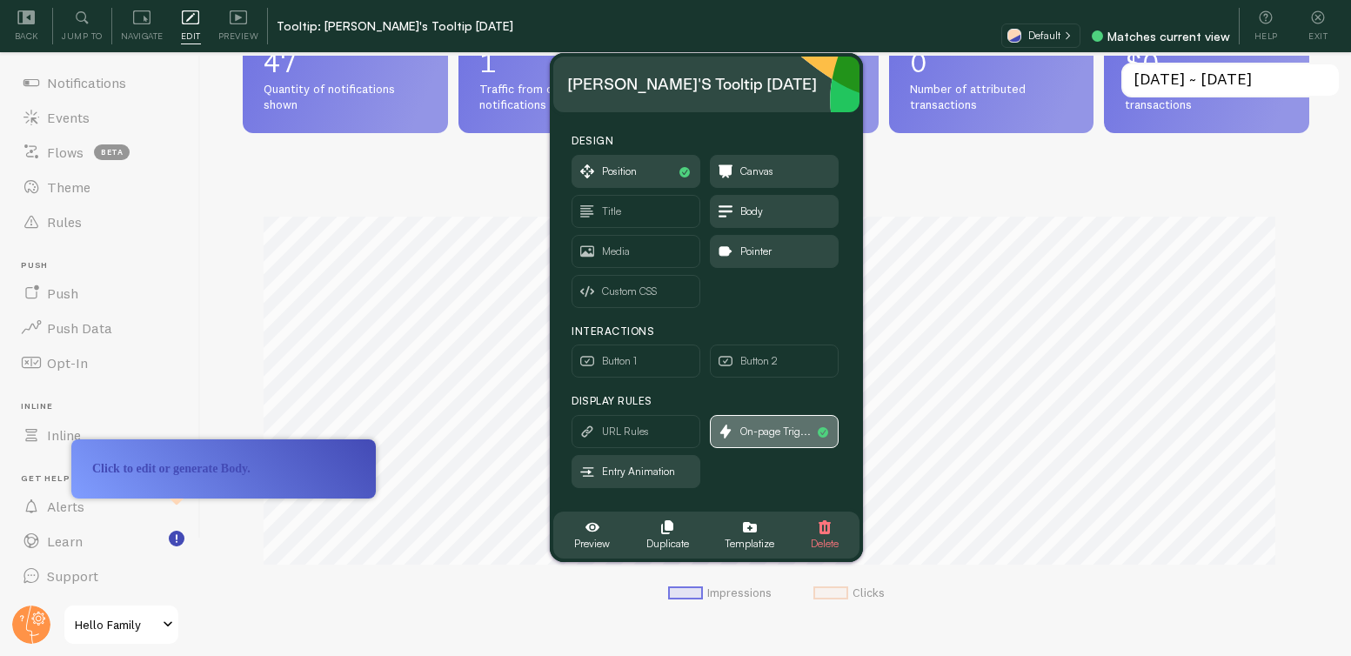
click at [760, 435] on span "On-page Trig..." at bounding box center [776, 431] width 70 height 19
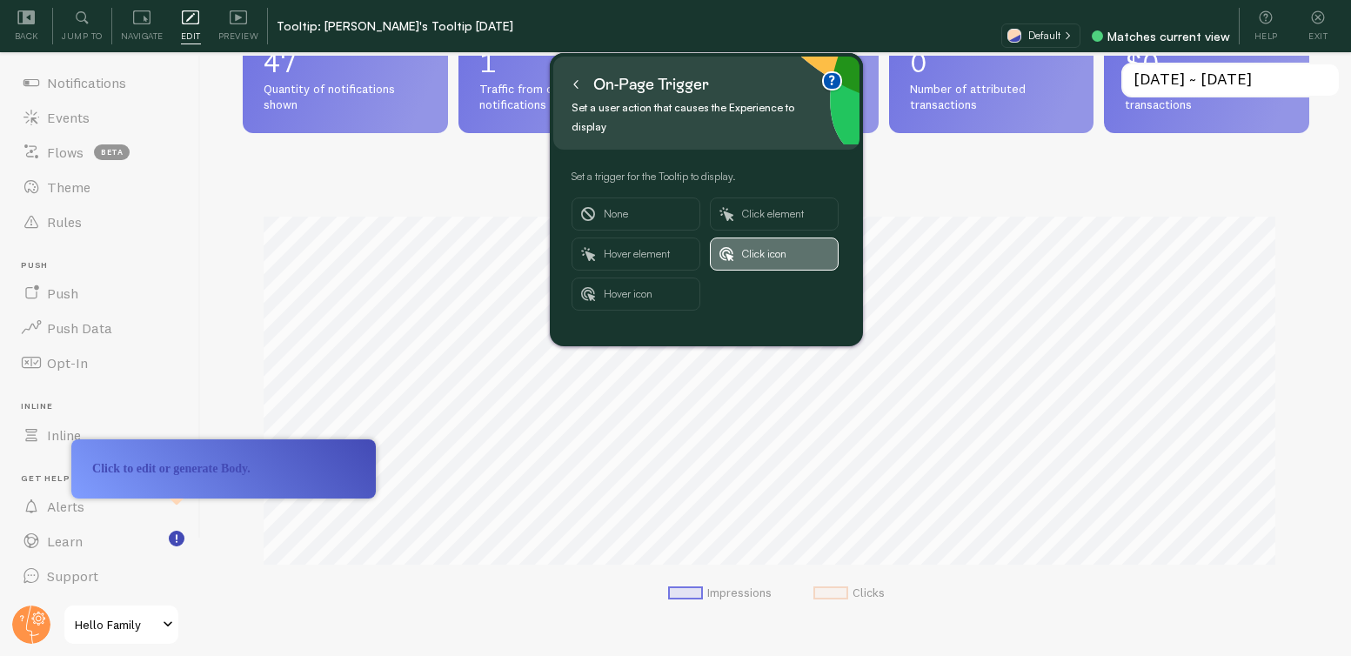
click at [778, 243] on span "Click icon" at bounding box center [785, 253] width 87 height 31
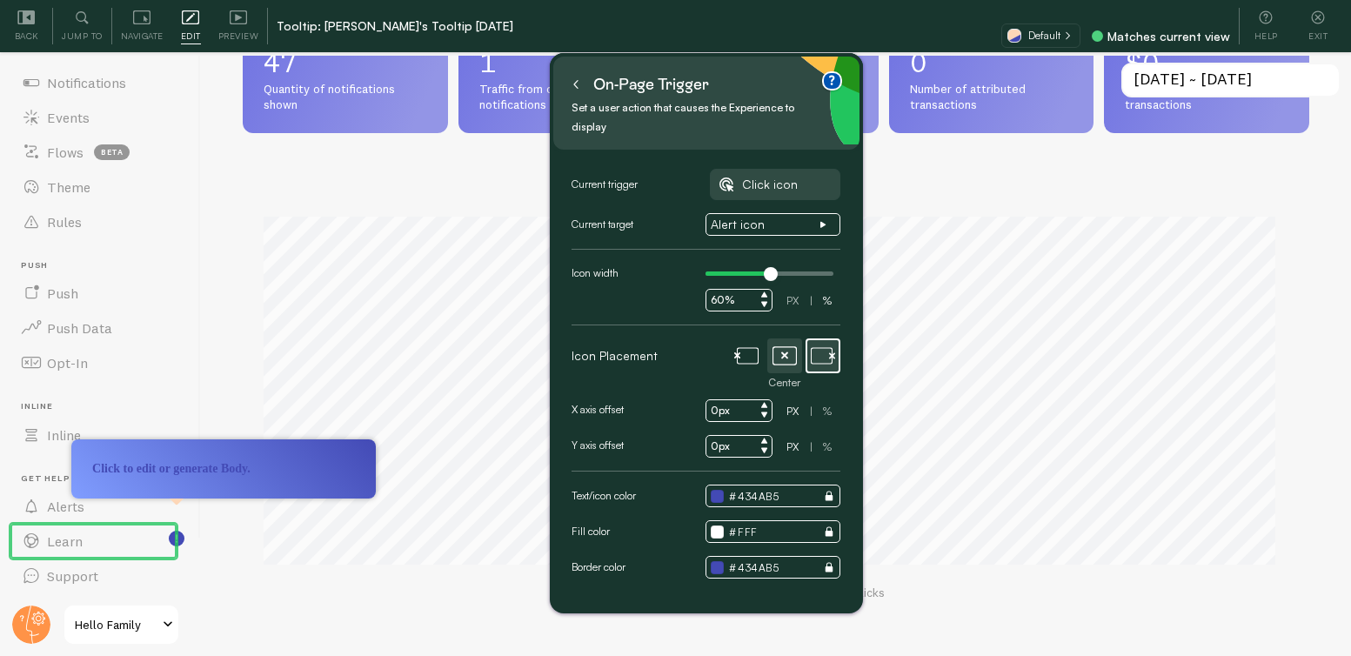
click at [791, 344] on icon at bounding box center [785, 356] width 24 height 24
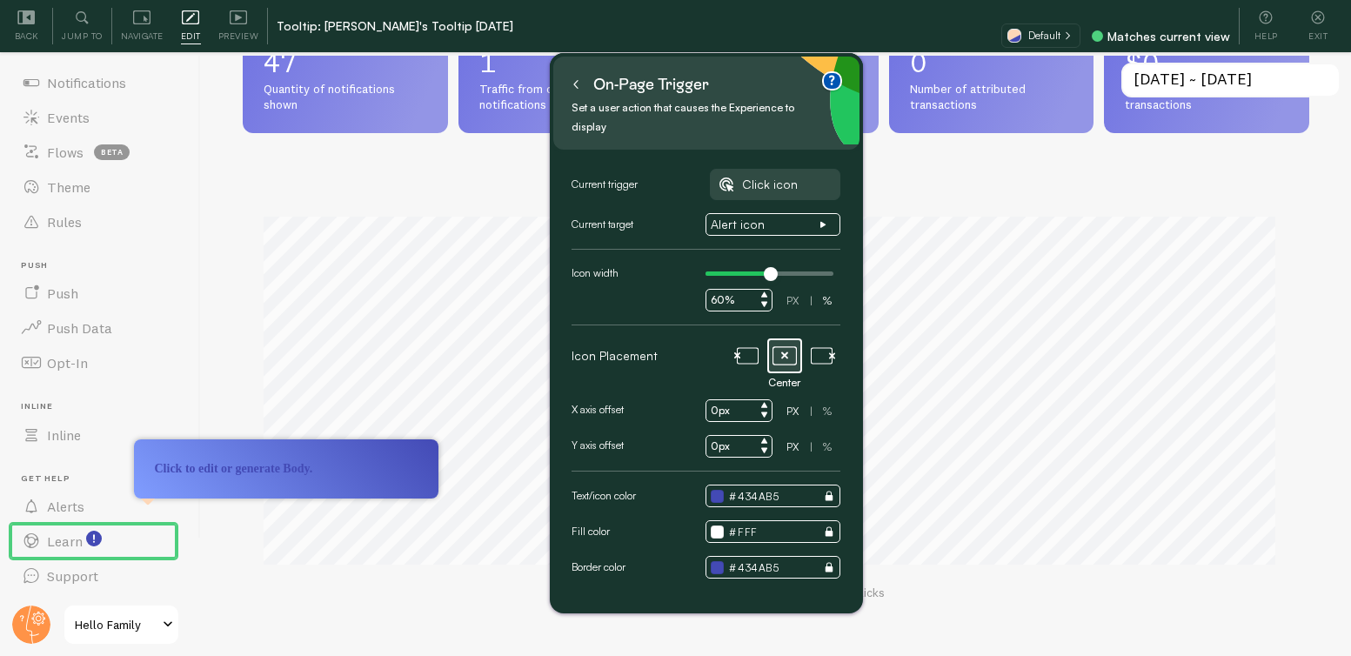
click at [577, 84] on icon at bounding box center [576, 84] width 9 height 9
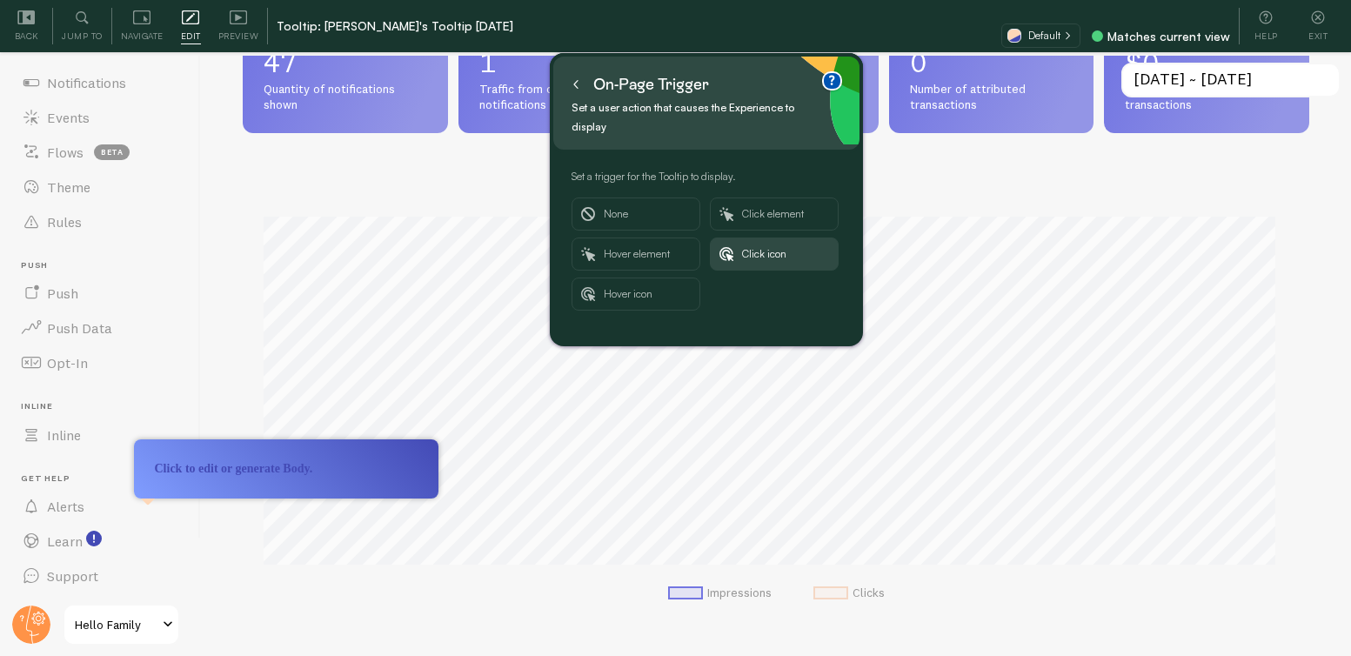
click at [577, 85] on icon at bounding box center [576, 84] width 9 height 9
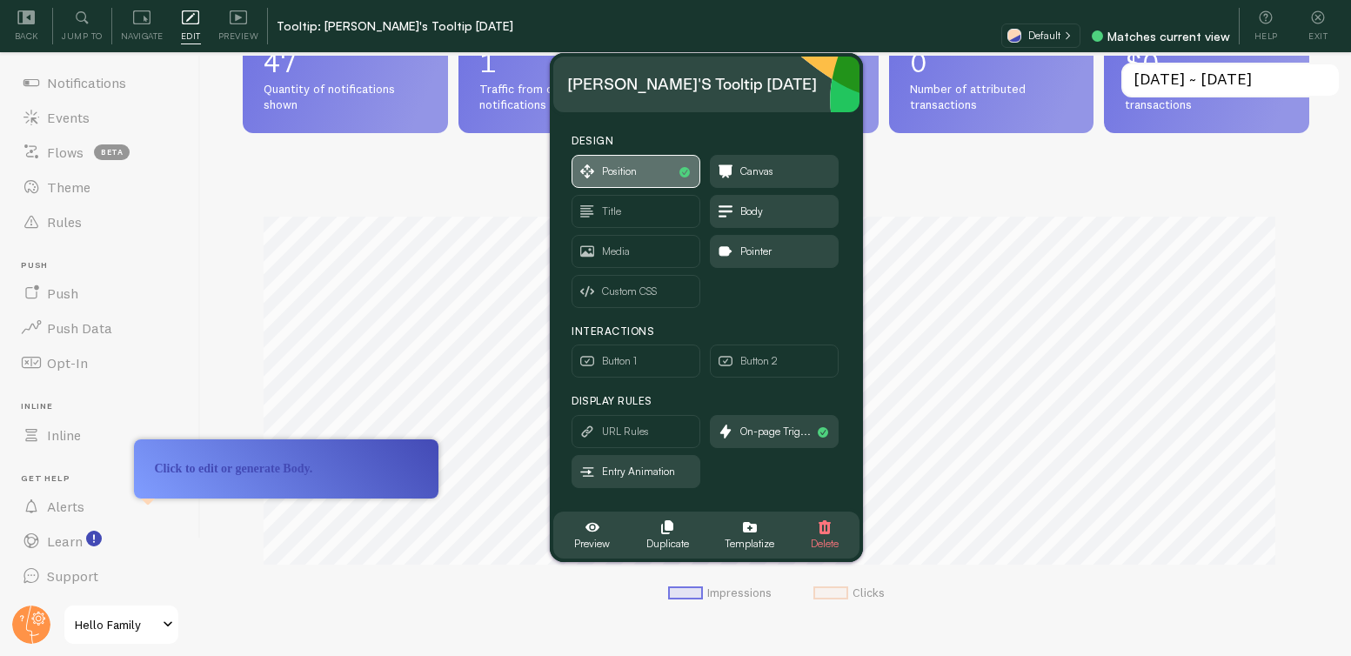
click at [636, 173] on span "Position" at bounding box center [619, 171] width 35 height 19
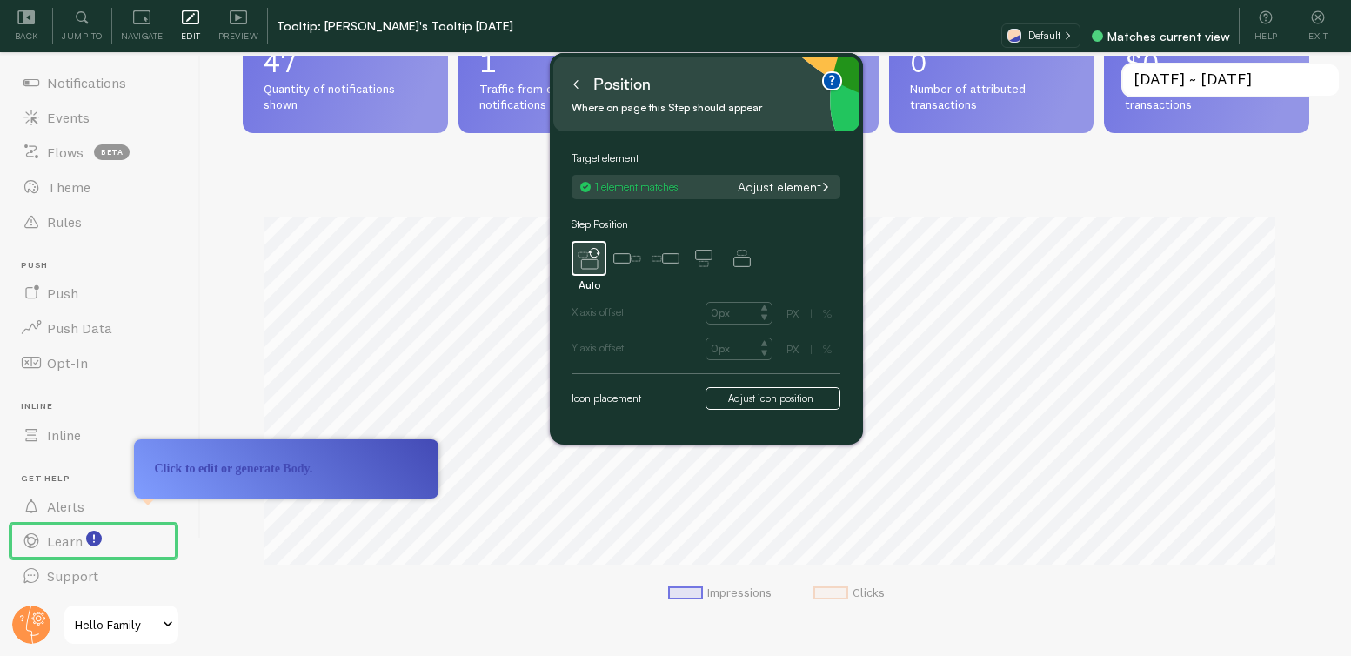
click at [787, 396] on small "Adjust icon position" at bounding box center [770, 399] width 85 height 16
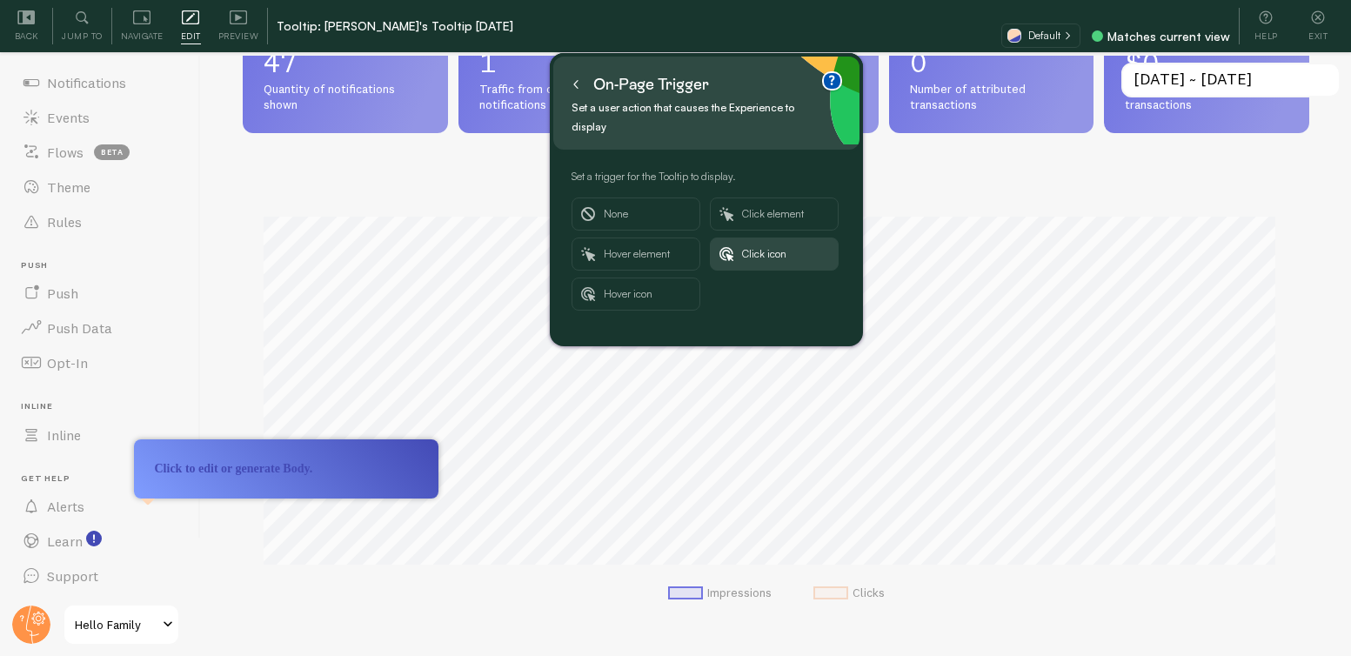
click at [581, 83] on button at bounding box center [575, 84] width 17 height 28
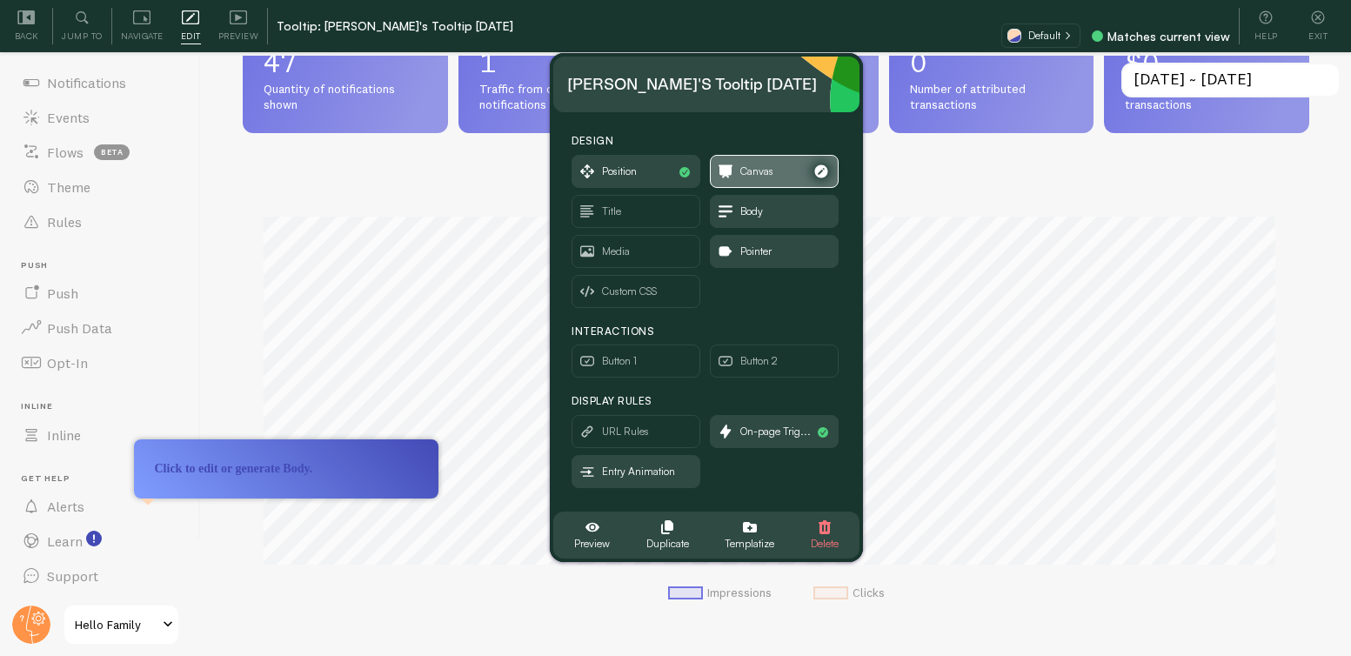
click at [739, 174] on span "Canvas" at bounding box center [774, 171] width 127 height 31
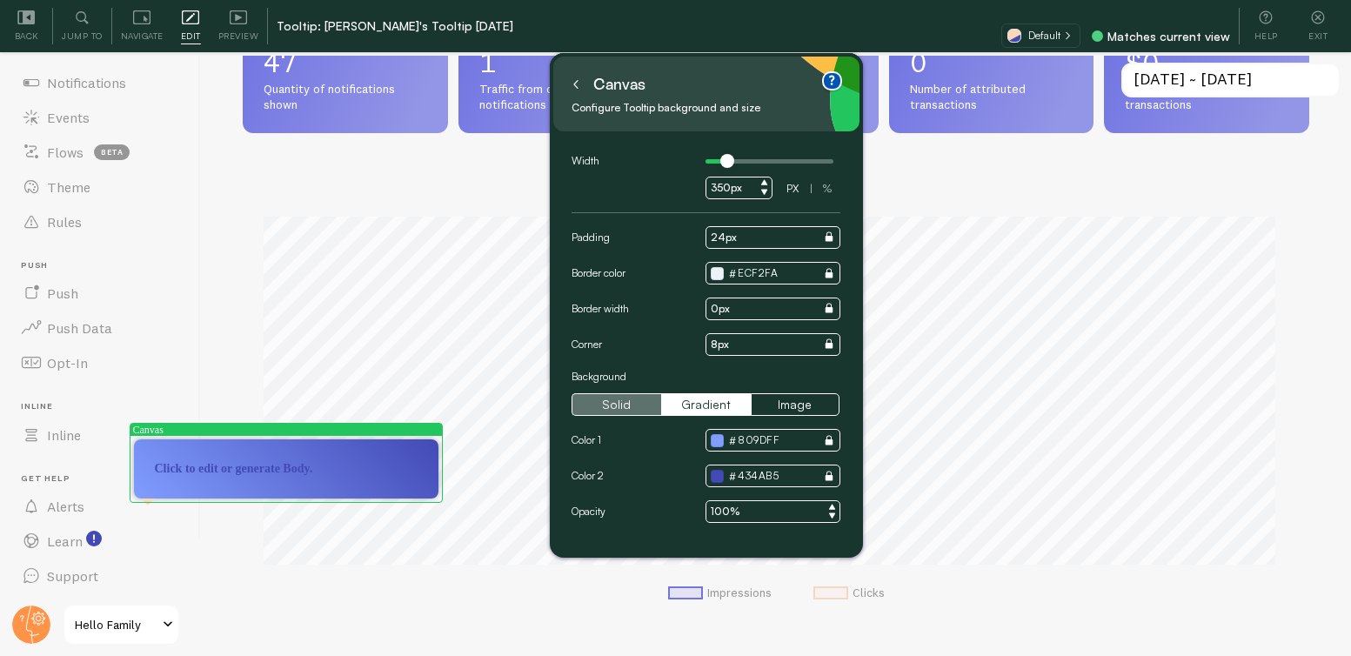
click at [627, 398] on button "Solid" at bounding box center [617, 404] width 90 height 23
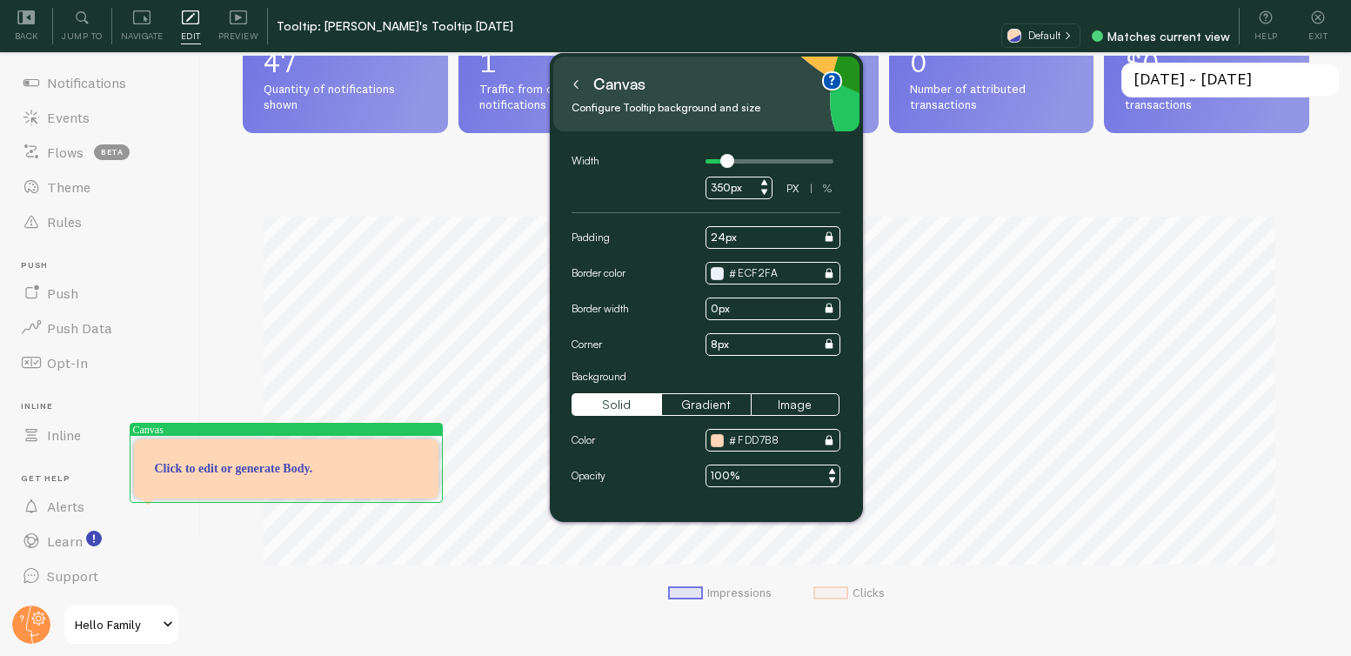
click at [572, 82] on icon at bounding box center [576, 84] width 9 height 9
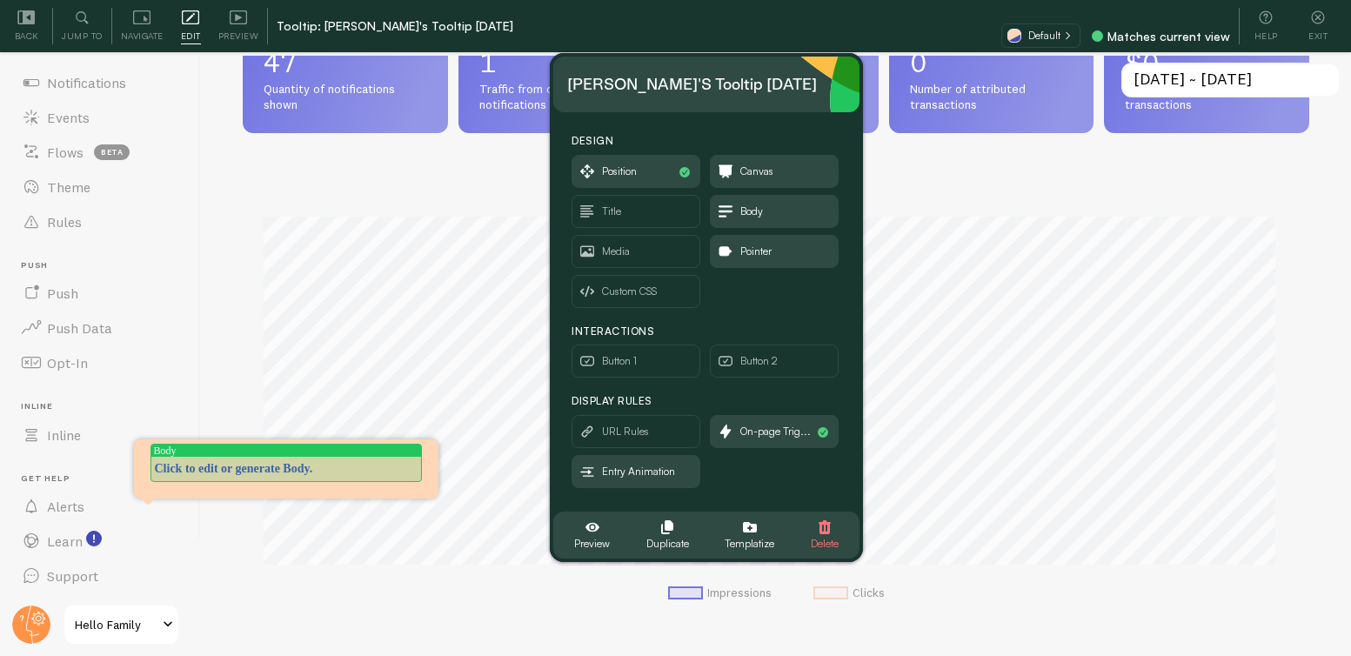
click at [252, 468] on div "Click to edit or generate Body." at bounding box center [286, 468] width 263 height 17
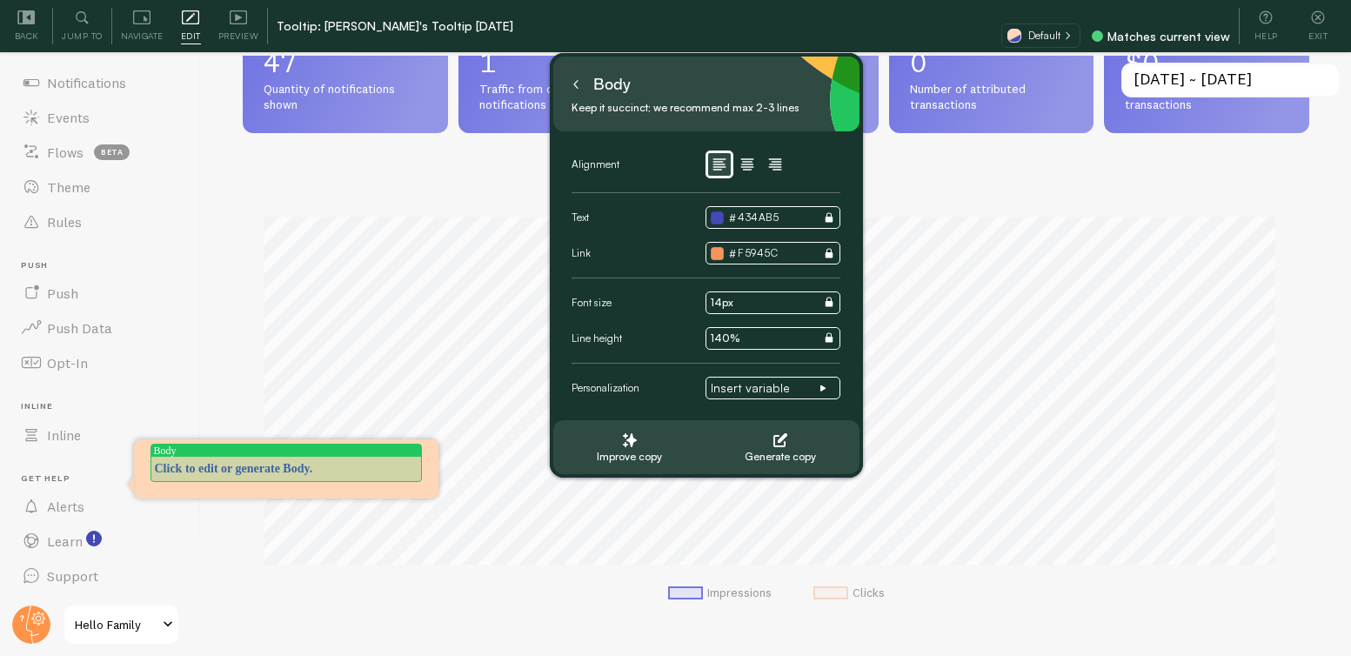
click at [252, 468] on p "Click to edit or generate Body." at bounding box center [286, 468] width 263 height 17
click at [225, 471] on p "Watch our new Feature Tutorials!" at bounding box center [286, 468] width 263 height 17
click at [576, 80] on icon at bounding box center [576, 84] width 9 height 9
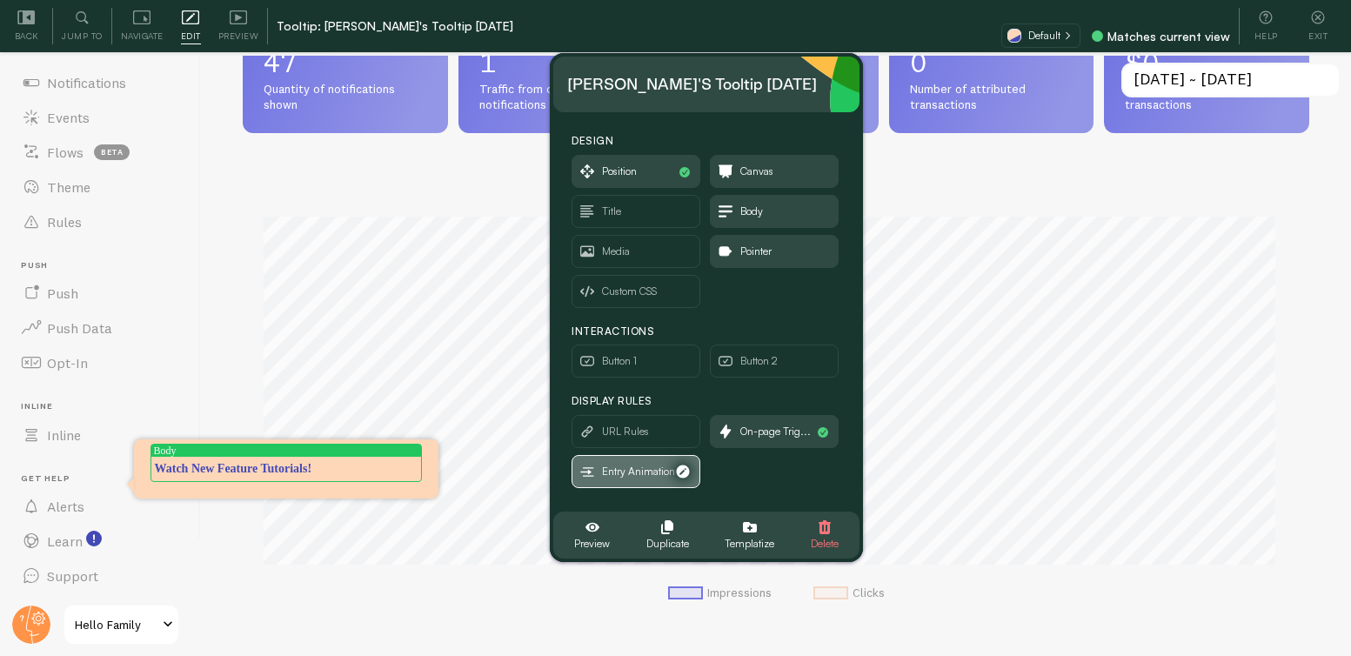
click at [627, 475] on span "Entry Animation" at bounding box center [638, 471] width 73 height 19
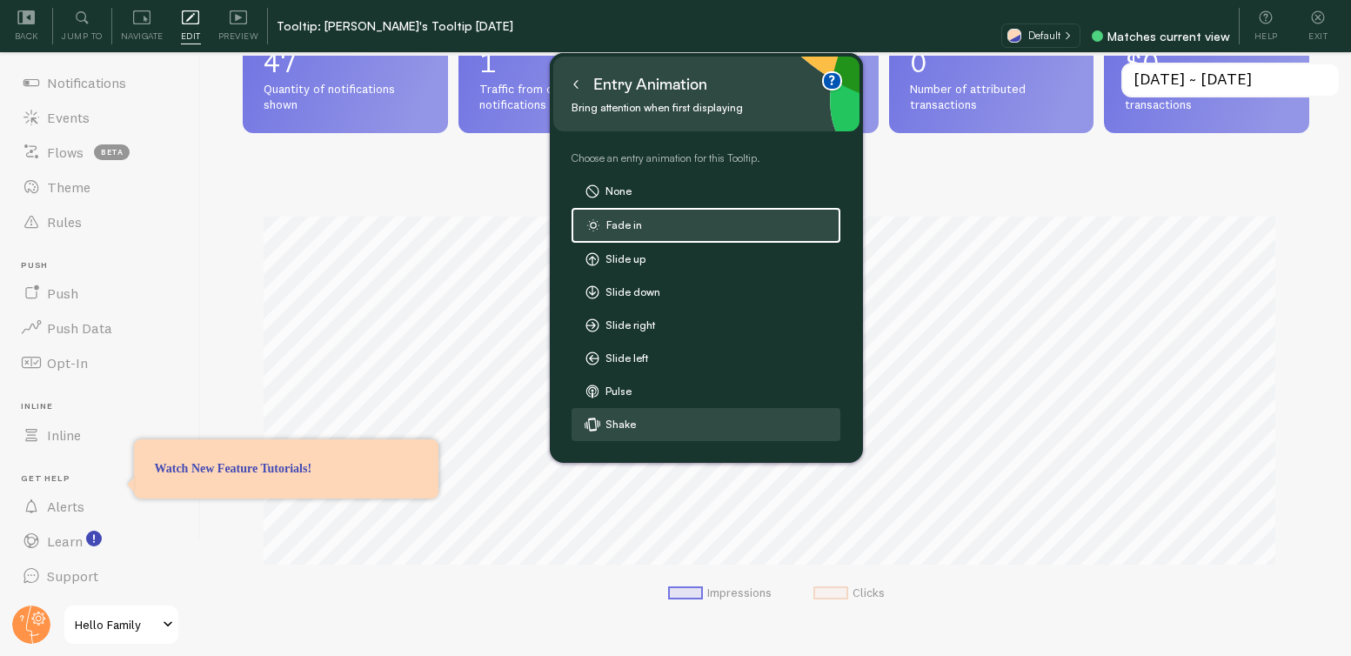
click at [619, 421] on label "Shake" at bounding box center [706, 424] width 267 height 31
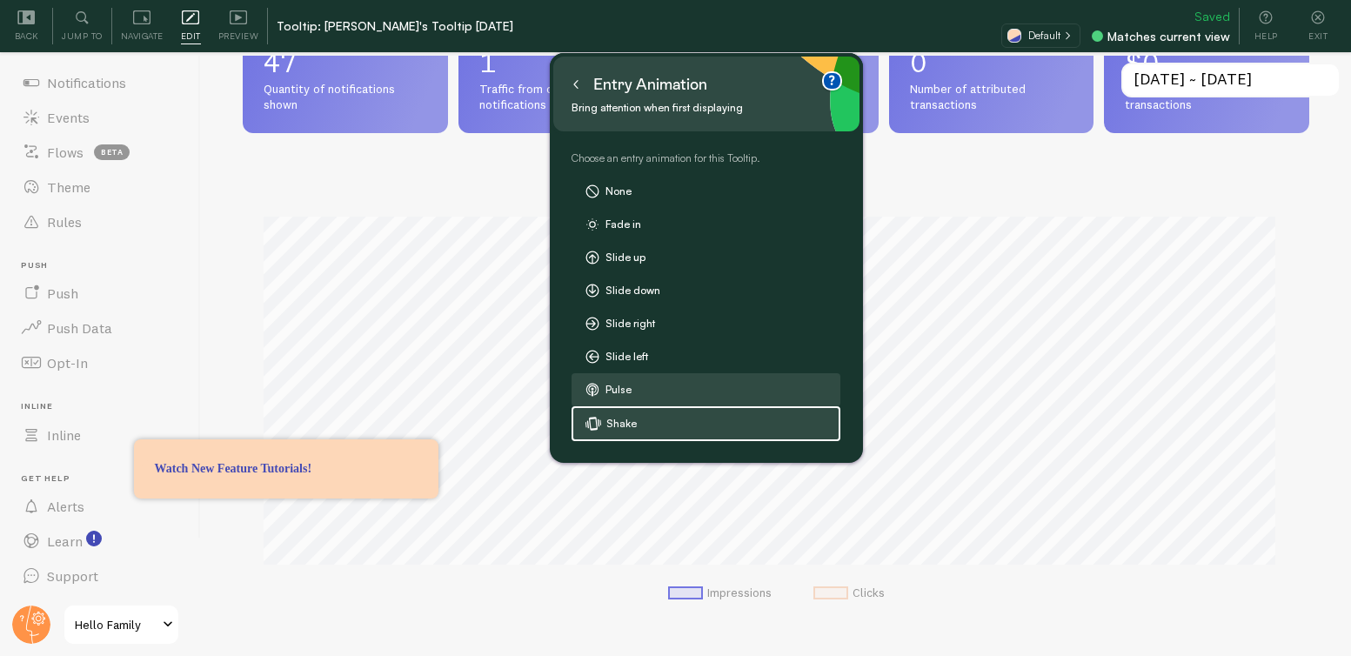
click at [620, 394] on label "Pulse" at bounding box center [706, 389] width 267 height 31
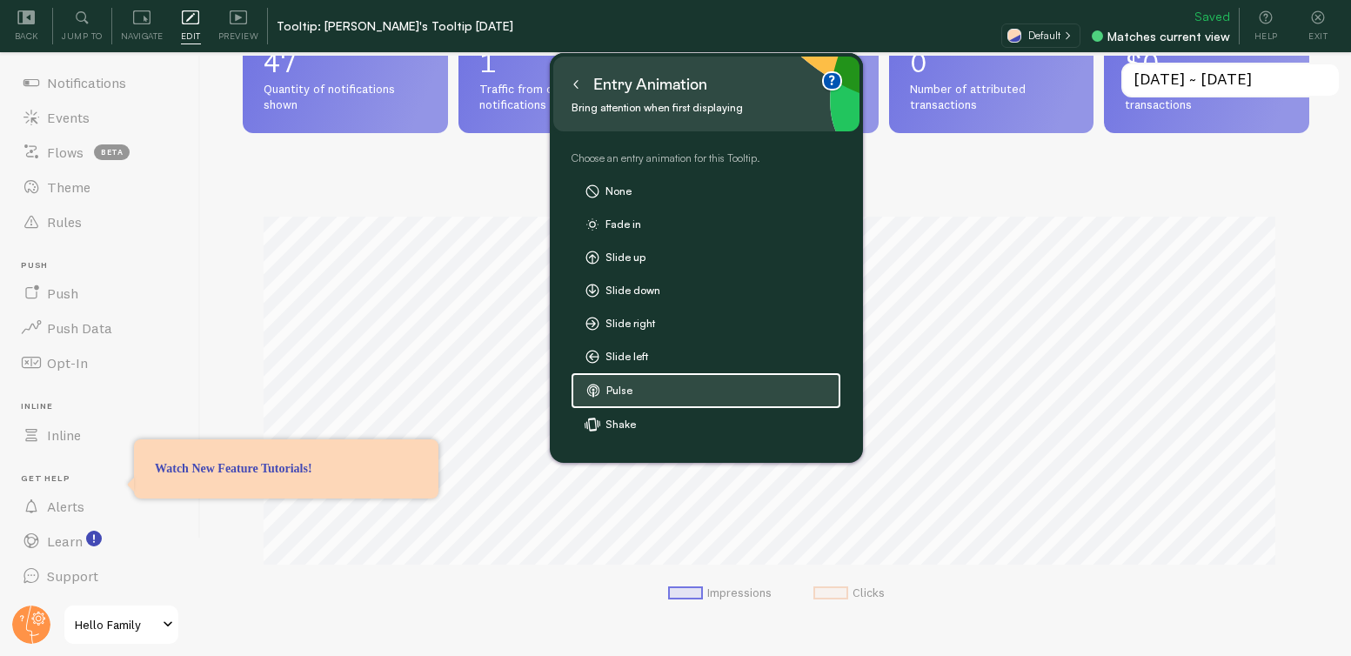
click at [575, 86] on icon at bounding box center [576, 84] width 9 height 9
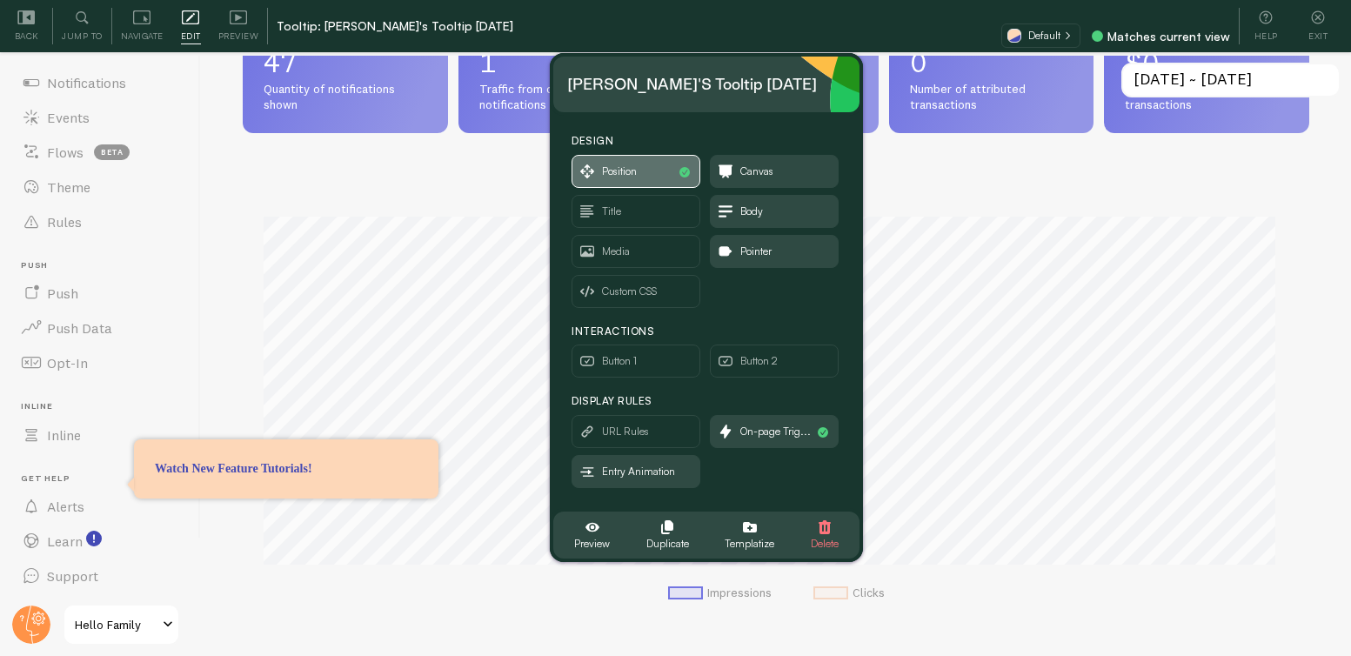
click at [622, 171] on span "Position" at bounding box center [619, 171] width 35 height 19
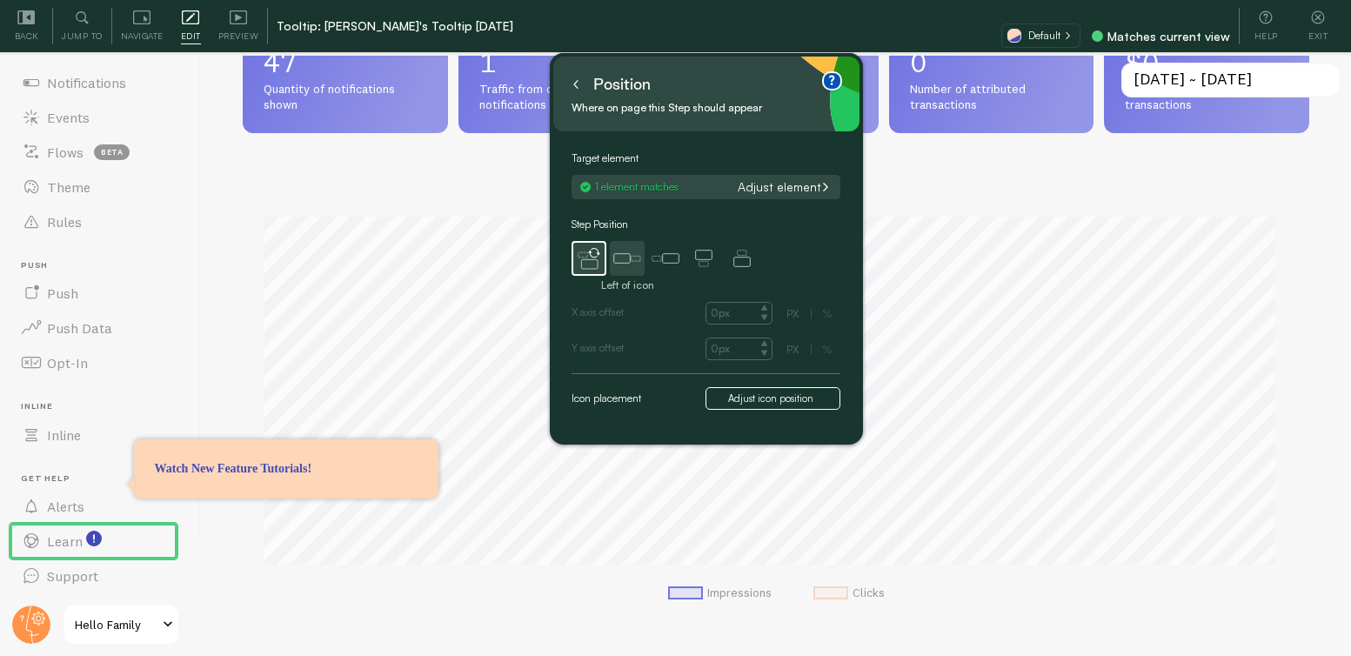
click at [625, 257] on icon at bounding box center [627, 258] width 35 height 35
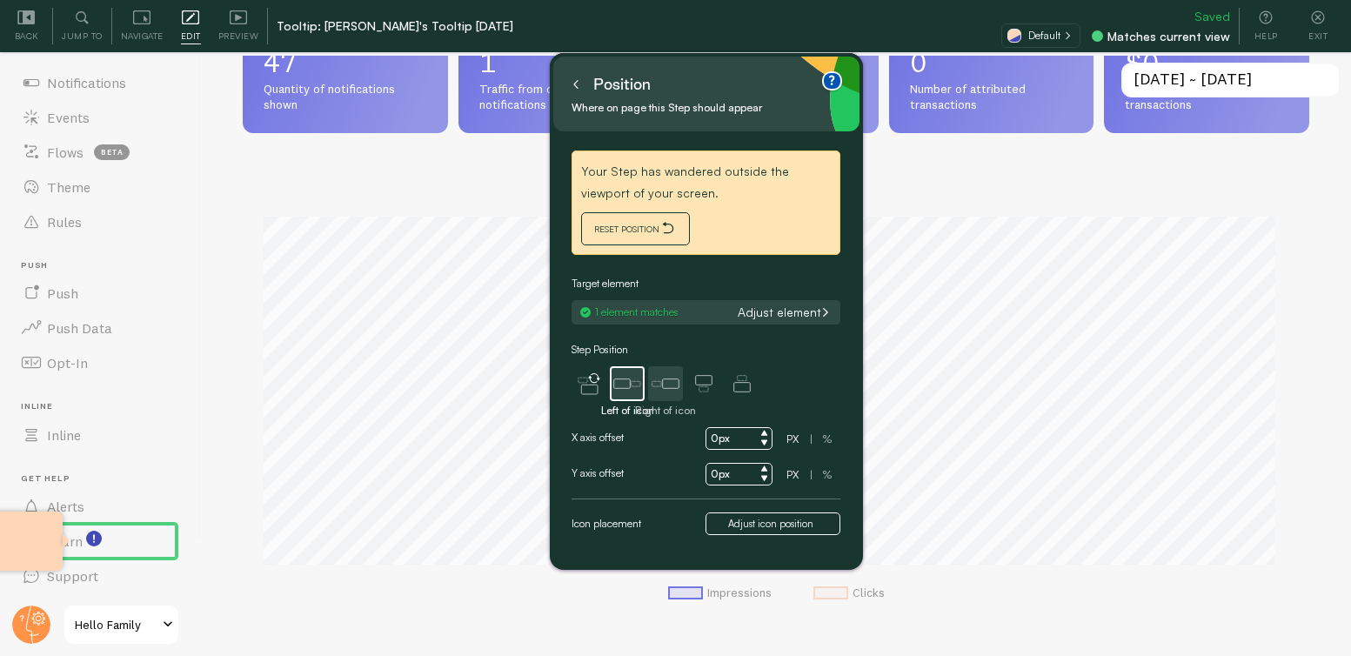
click at [661, 379] on icon at bounding box center [665, 383] width 35 height 35
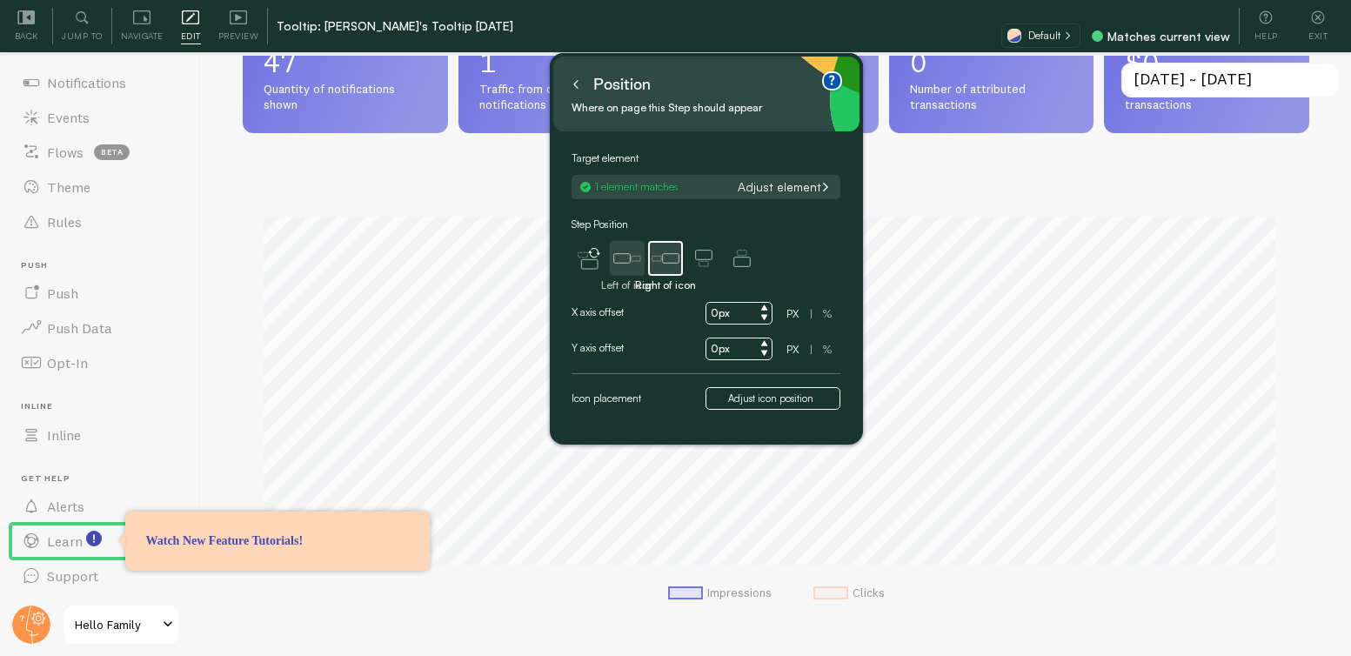
click at [574, 84] on icon at bounding box center [575, 84] width 3 height 8
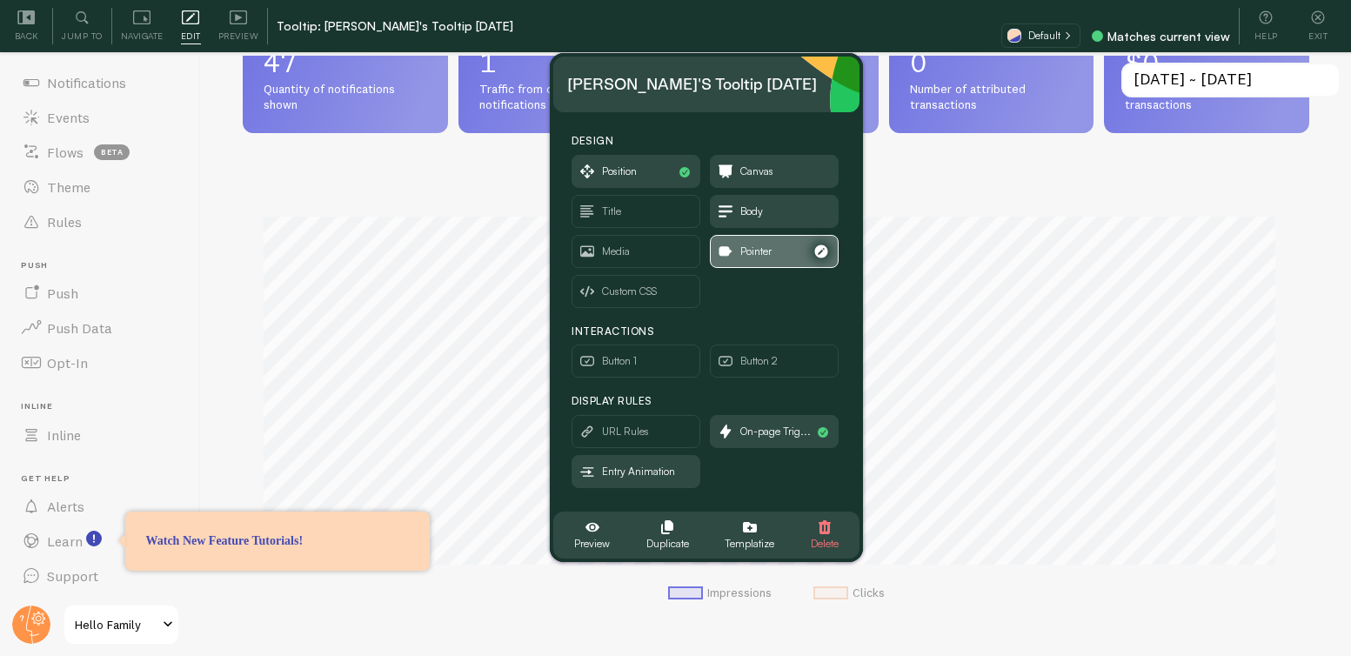
click at [765, 253] on span "Pointer" at bounding box center [756, 251] width 31 height 19
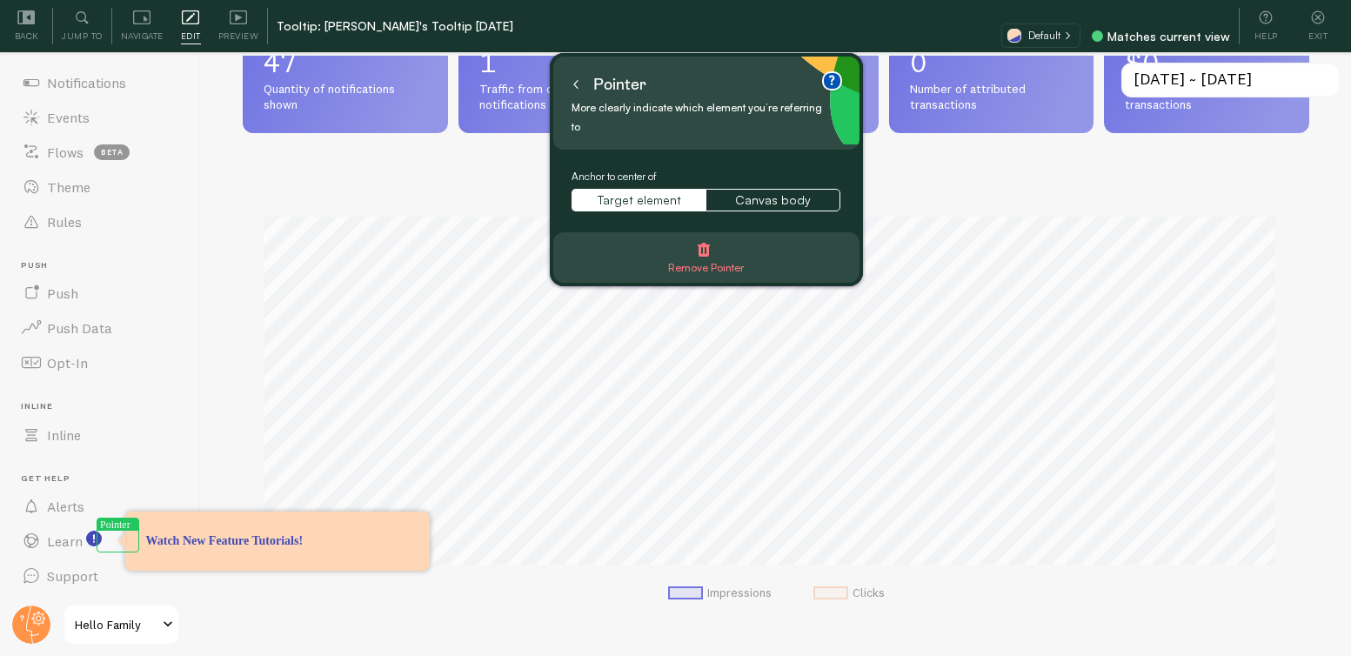
click at [578, 82] on icon at bounding box center [576, 84] width 9 height 9
